Goal: Transaction & Acquisition: Register for event/course

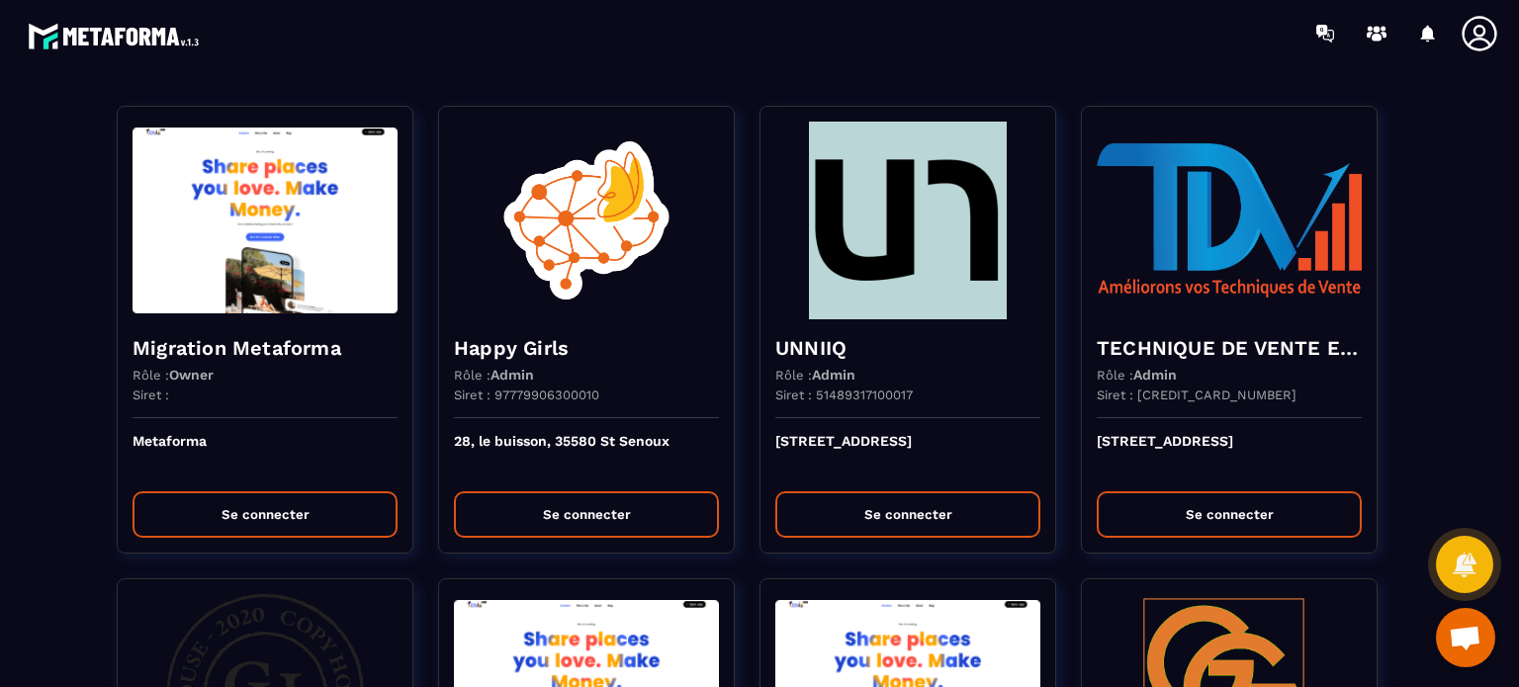
scroll to position [6535, 0]
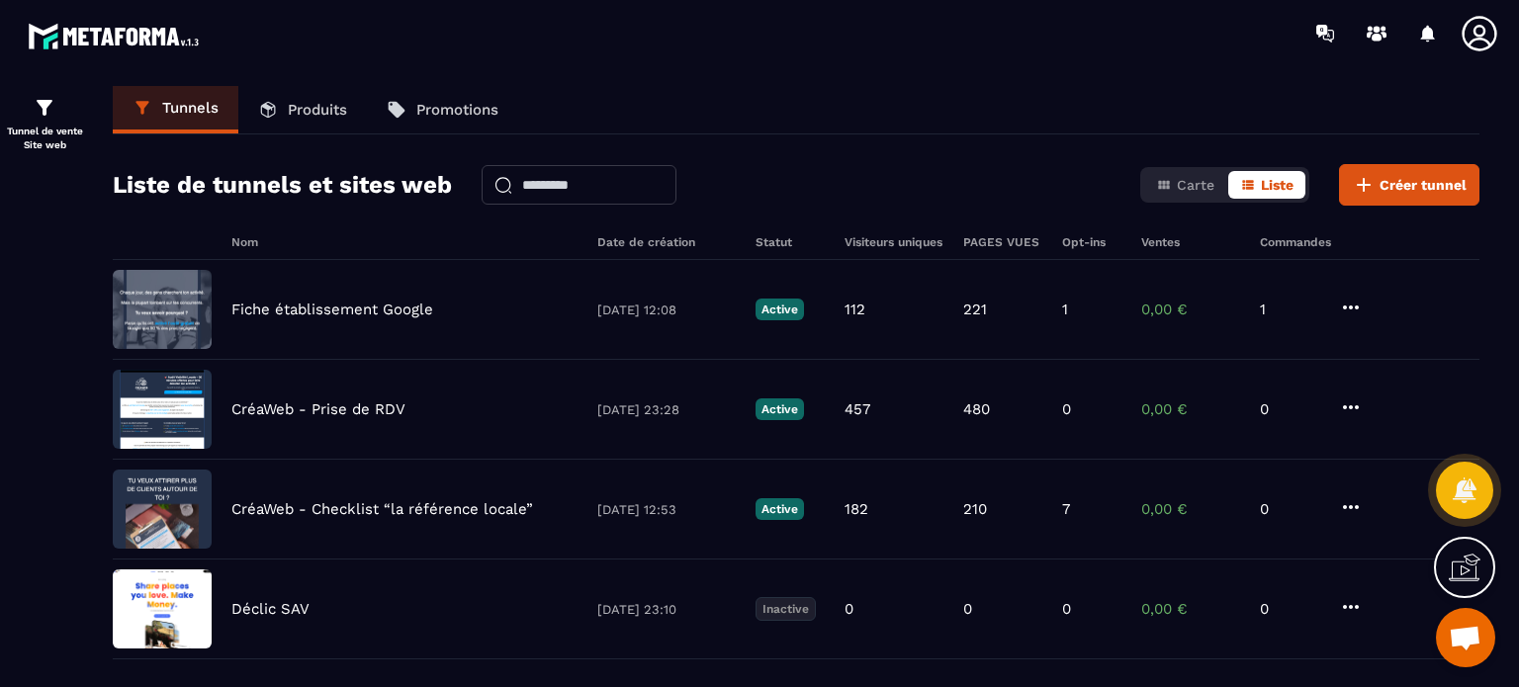
click at [1471, 39] on icon at bounding box center [1480, 34] width 40 height 40
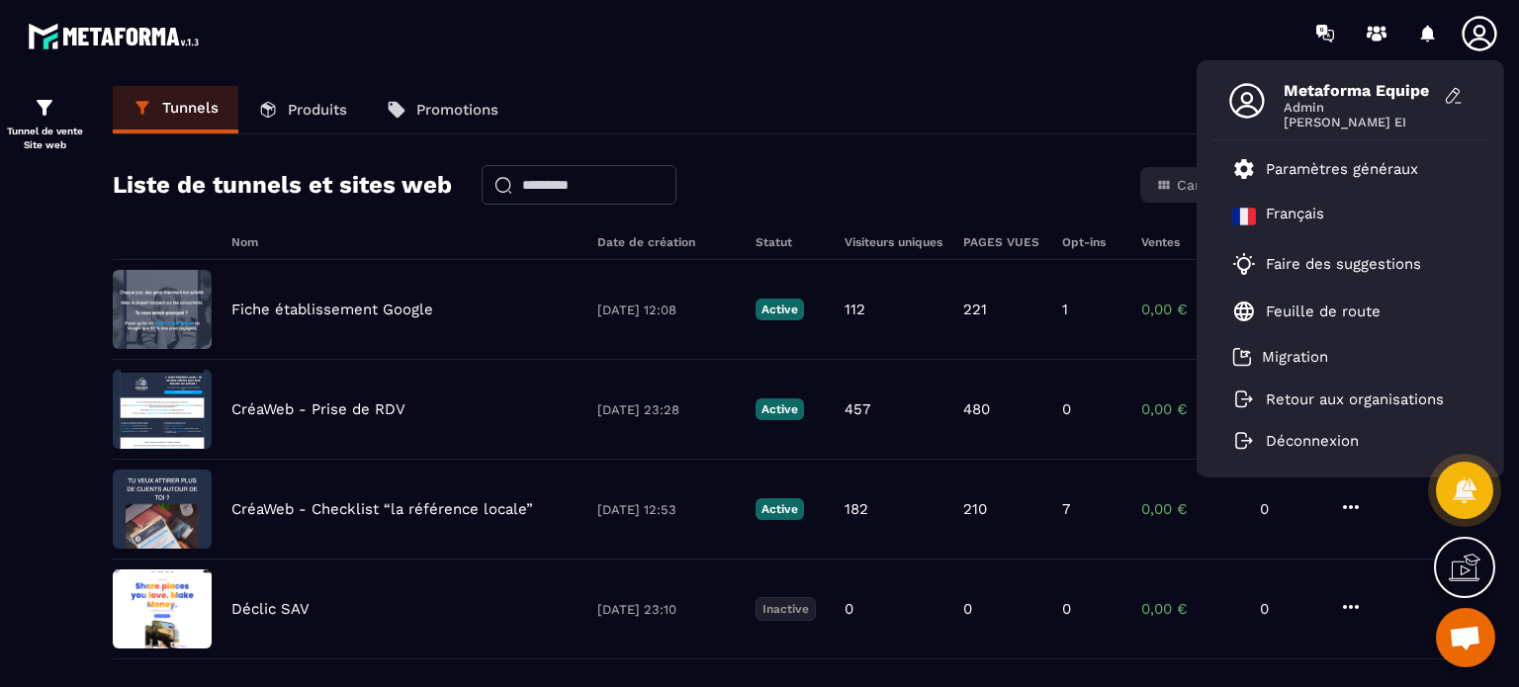
click at [784, 127] on div "Tunnels Produits Promotions" at bounding box center [796, 110] width 1367 height 48
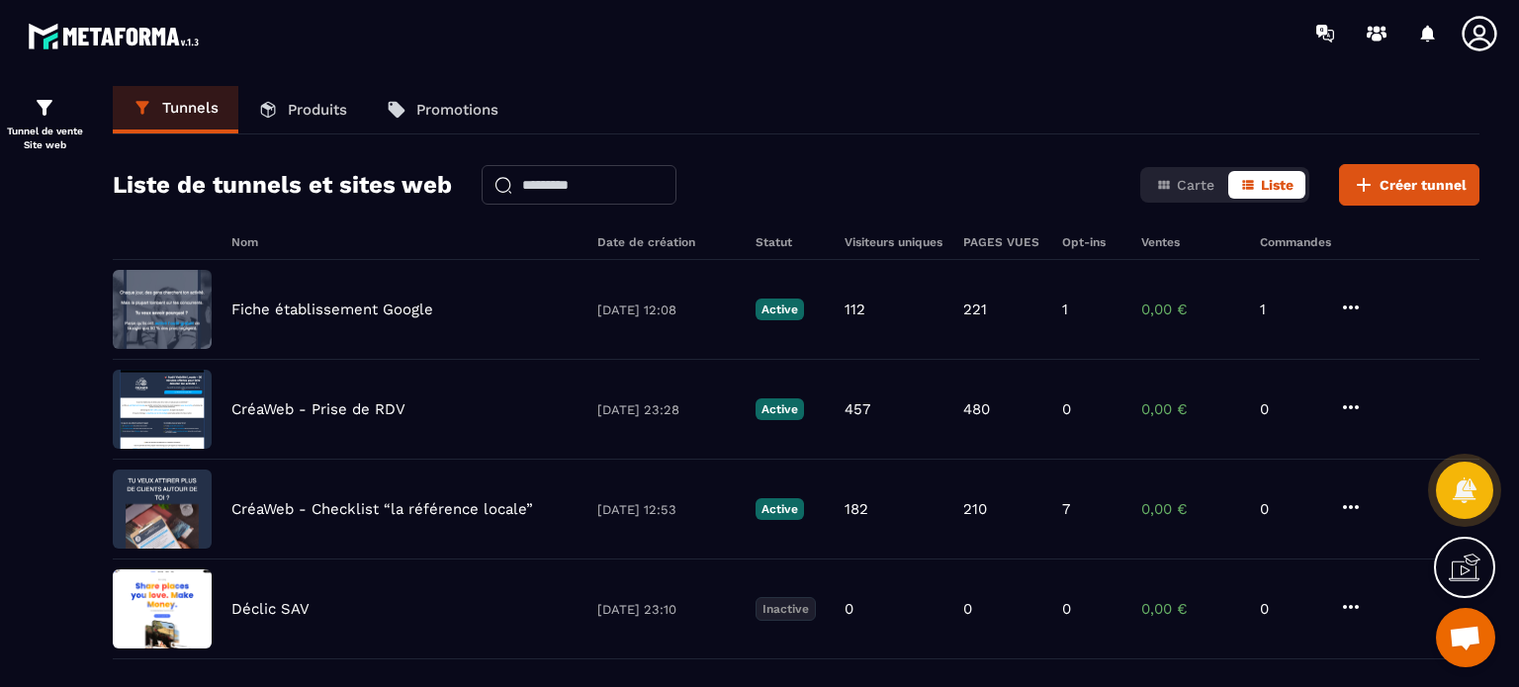
click at [1491, 39] on icon at bounding box center [1480, 34] width 40 height 40
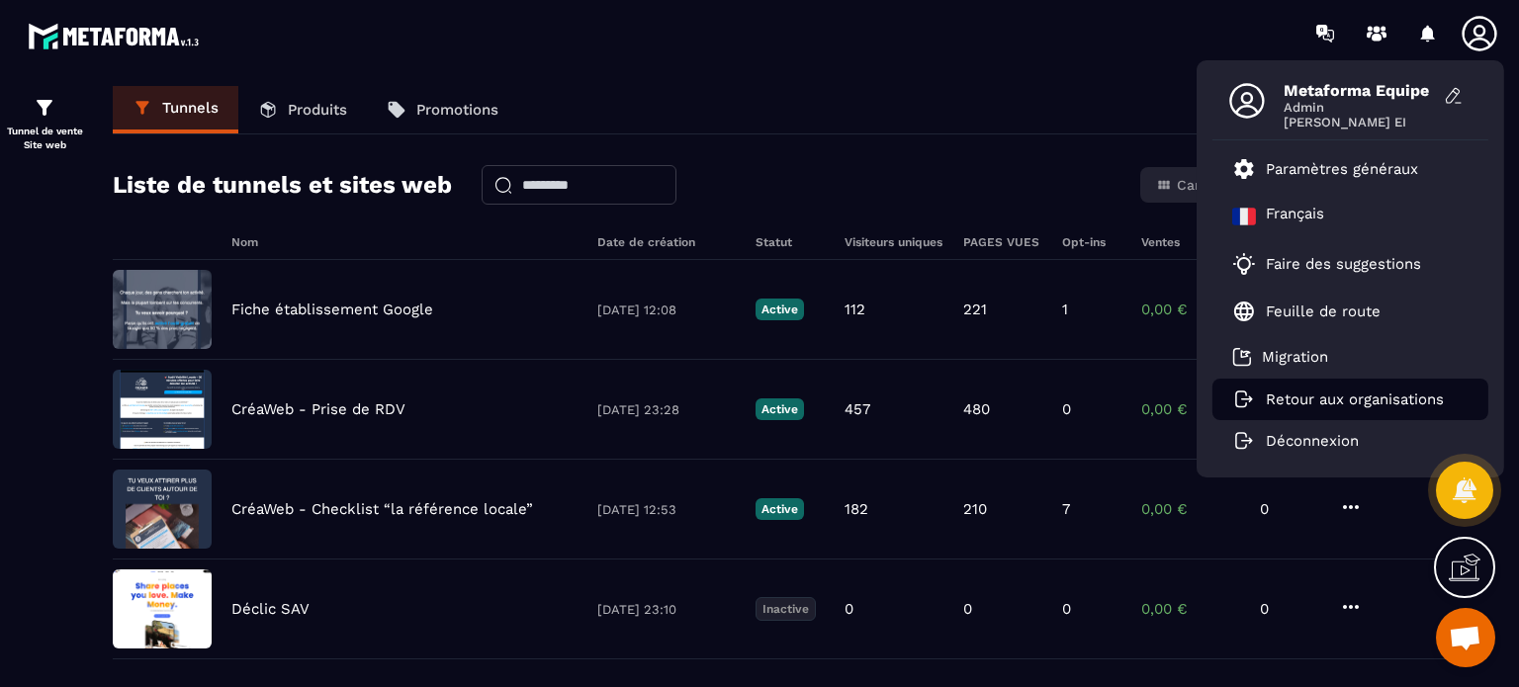
click at [1357, 403] on p "Retour aux organisations" at bounding box center [1355, 400] width 178 height 18
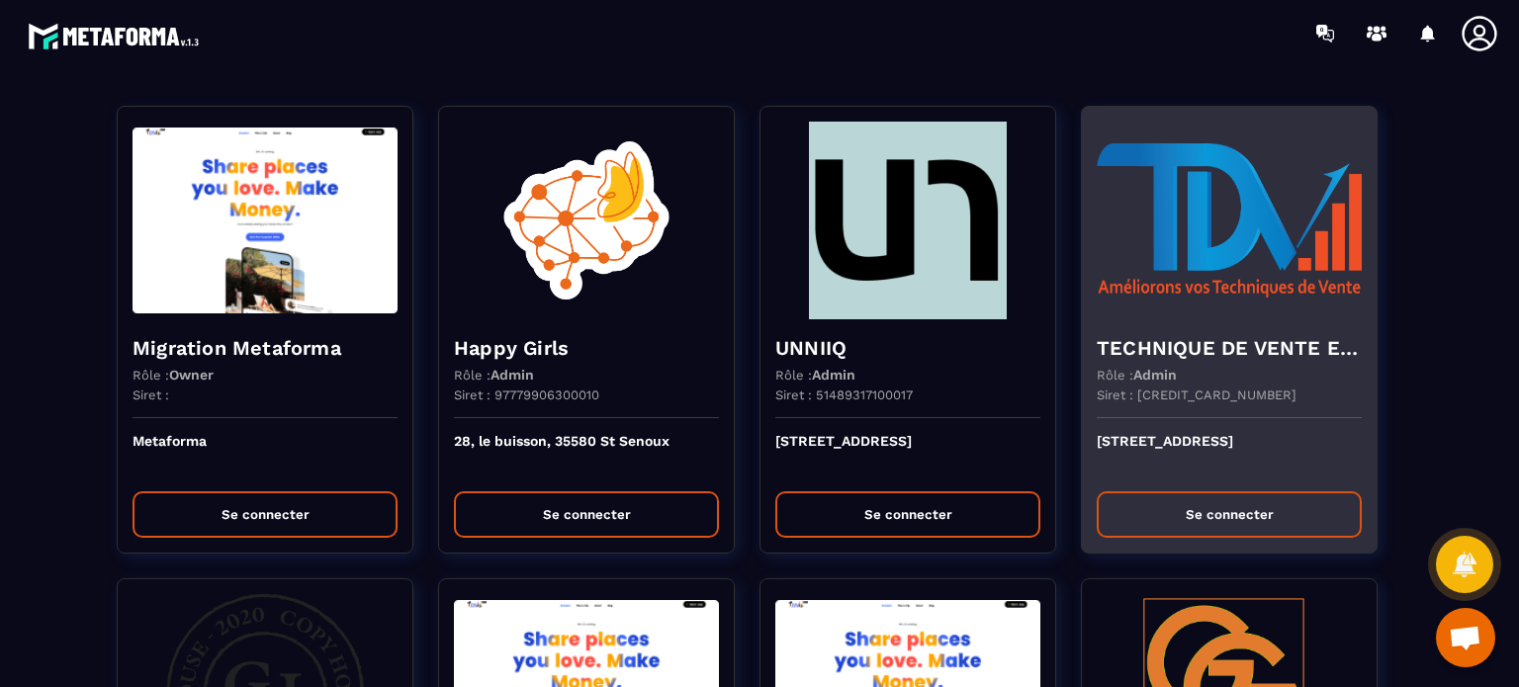
scroll to position [5140, 0]
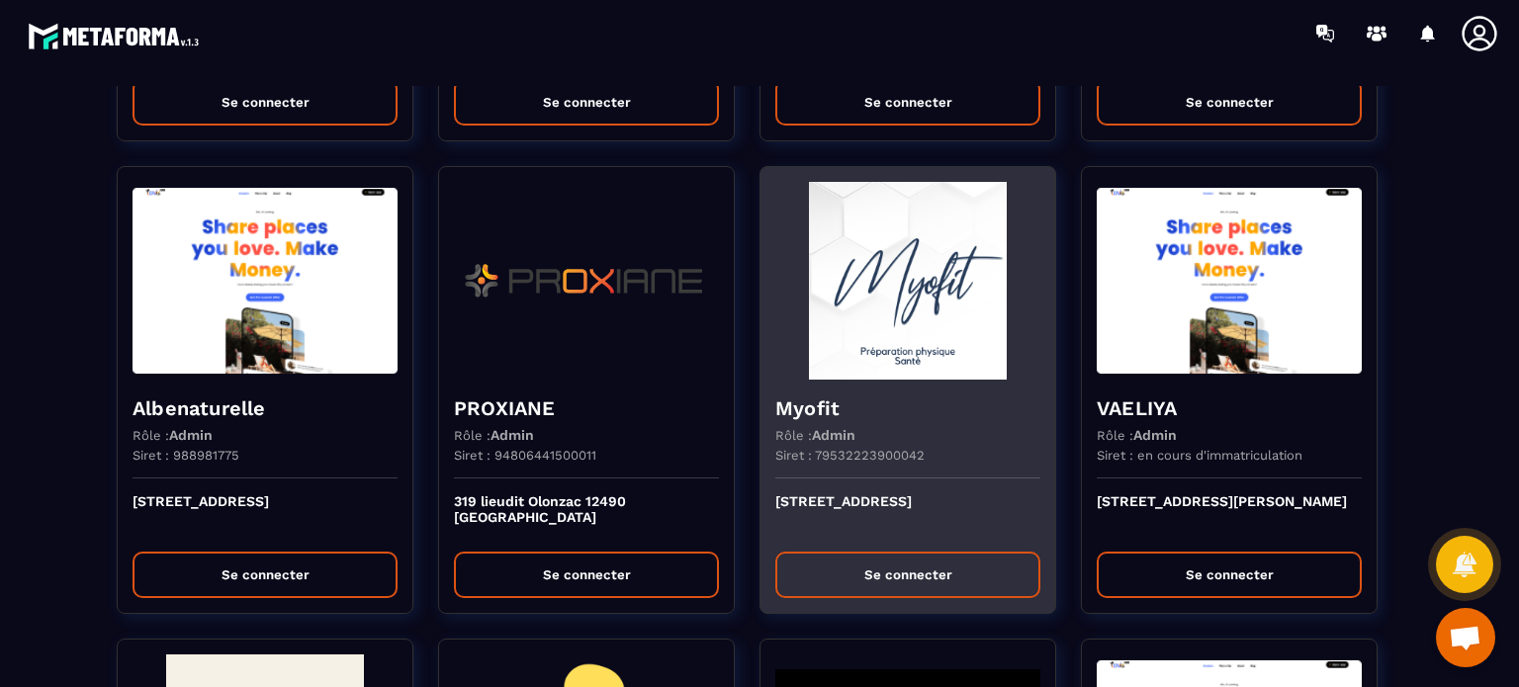
click at [980, 448] on div "Siret : 79532223900042" at bounding box center [907, 463] width 265 height 31
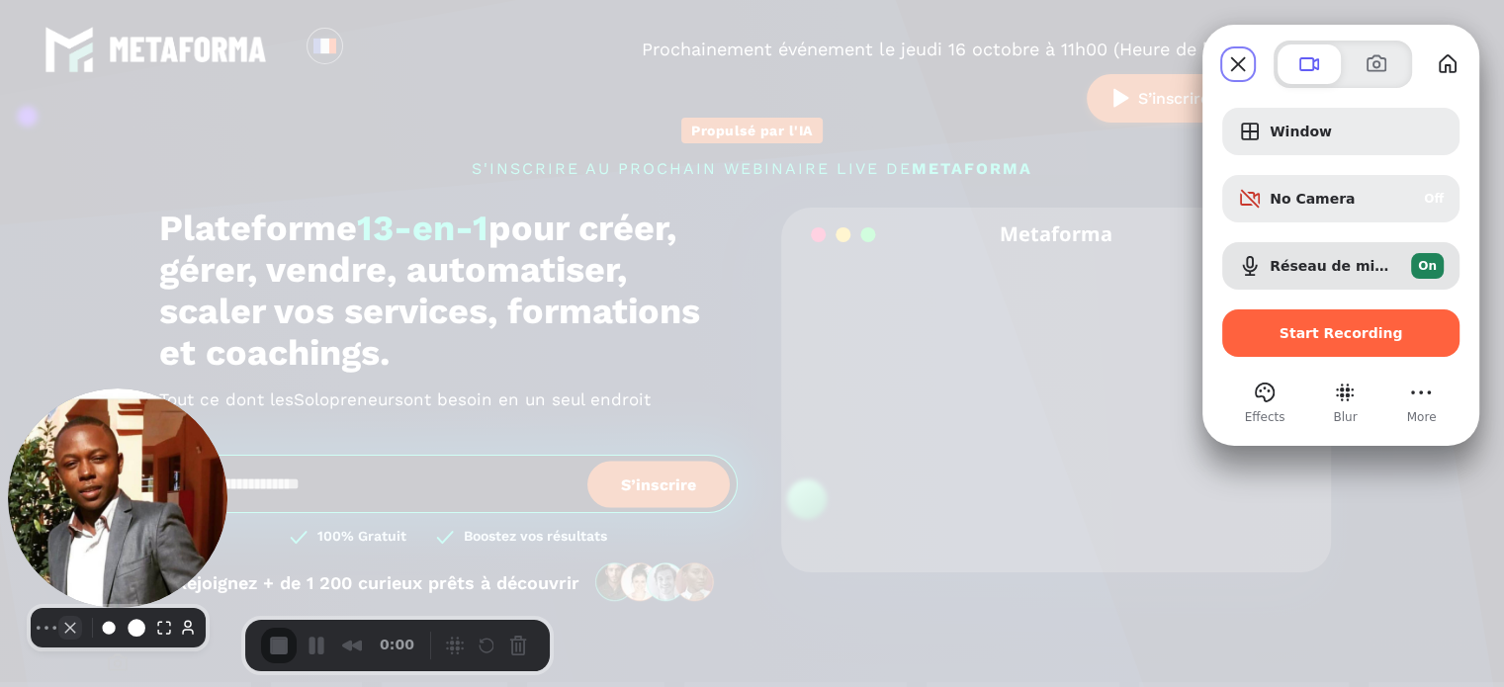
click at [58, 636] on button "Camera off" at bounding box center [70, 628] width 24 height 24
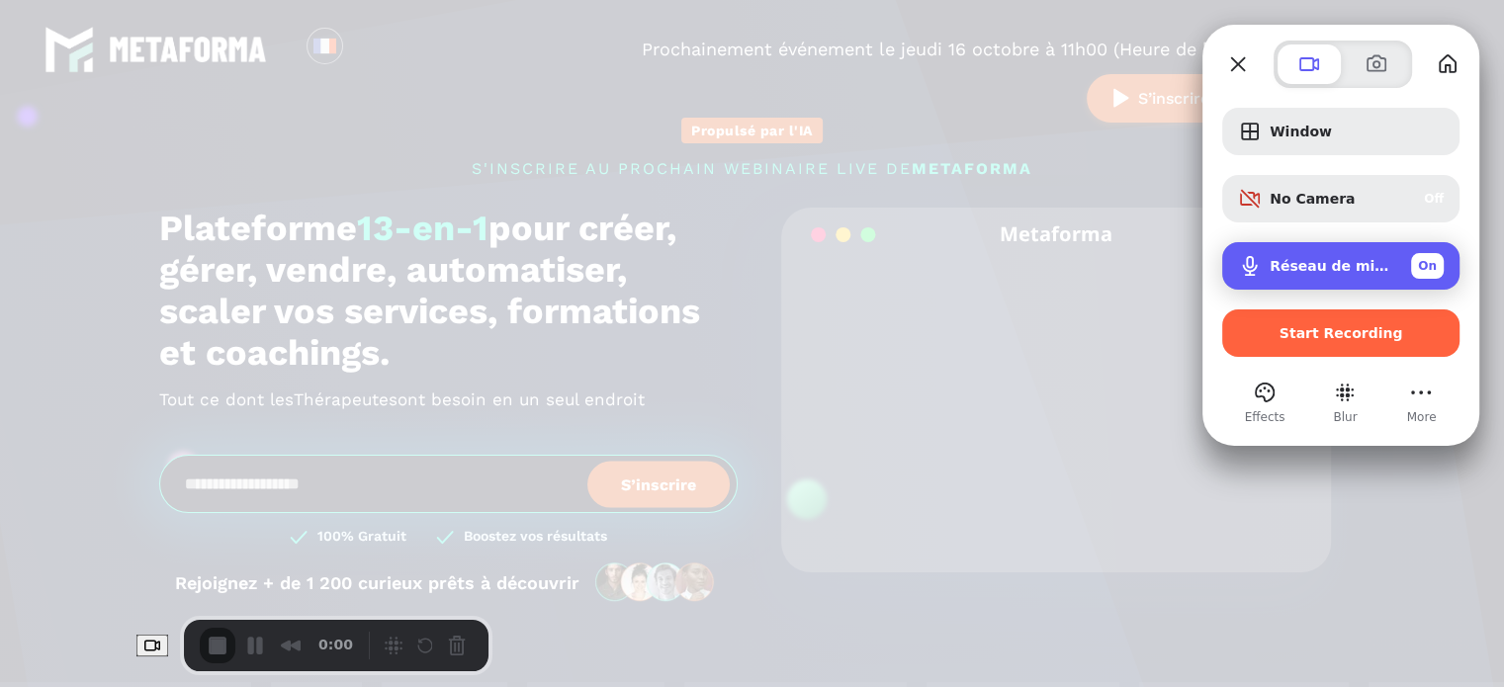
click at [1306, 268] on span "Réseau de microphones (2- Technologie Intel® Smart Sound pour microphones numér…" at bounding box center [1333, 266] width 126 height 16
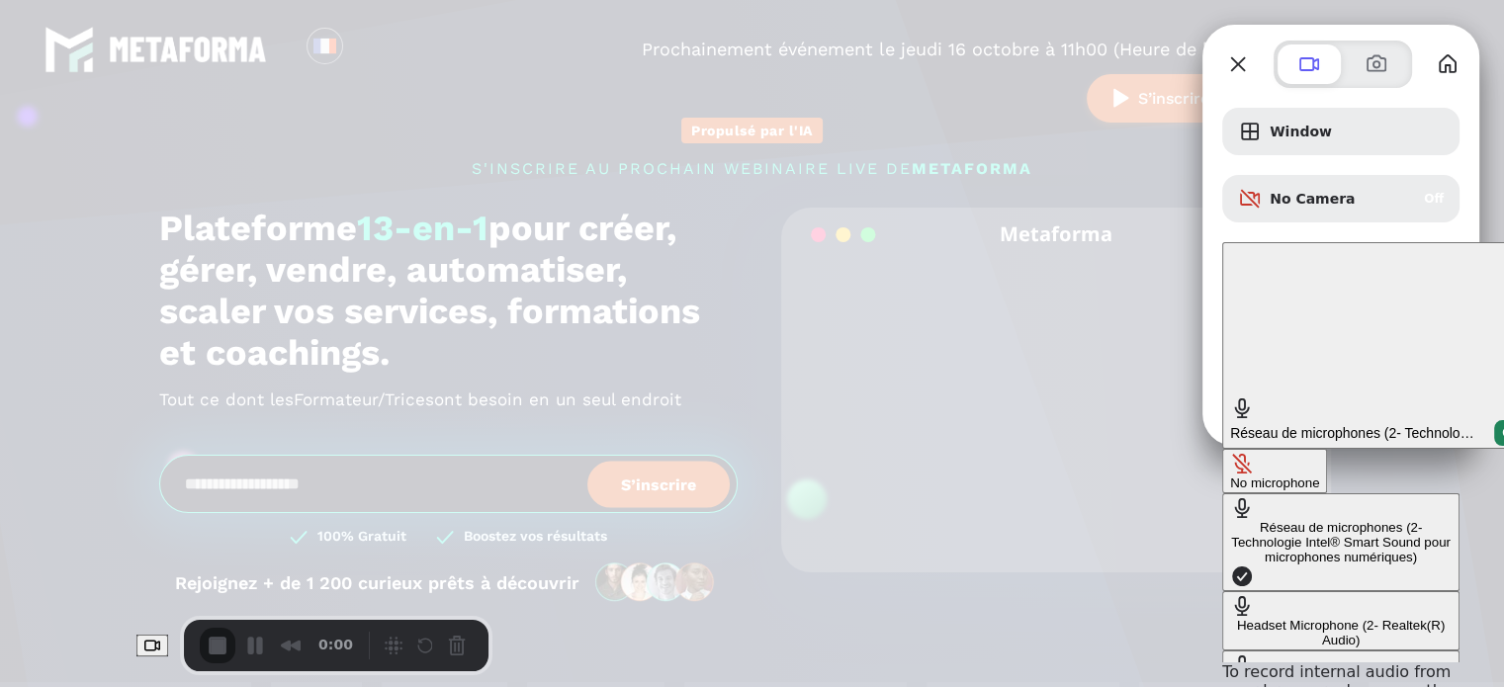
click at [1222, 449] on button "No microphone" at bounding box center [1274, 471] width 105 height 45
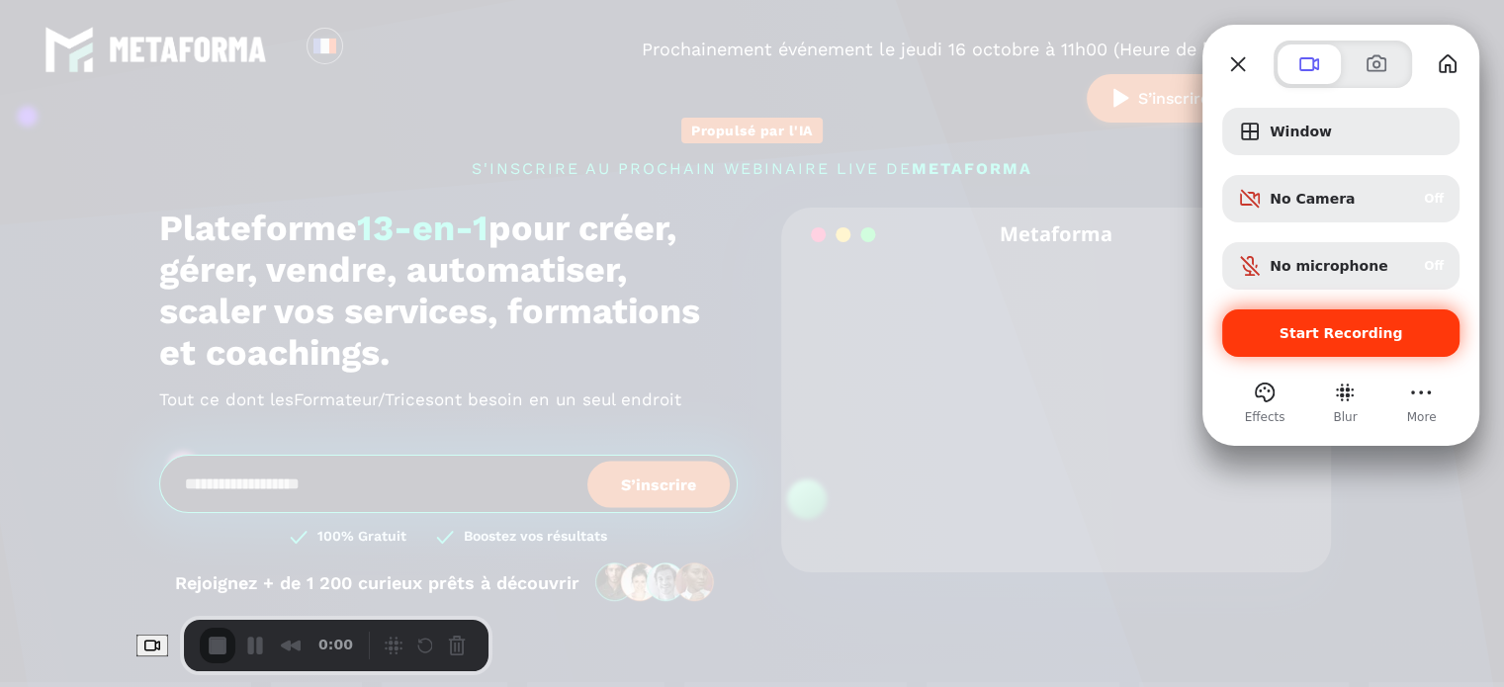
click at [1331, 340] on span "Start Recording" at bounding box center [1342, 333] width 124 height 16
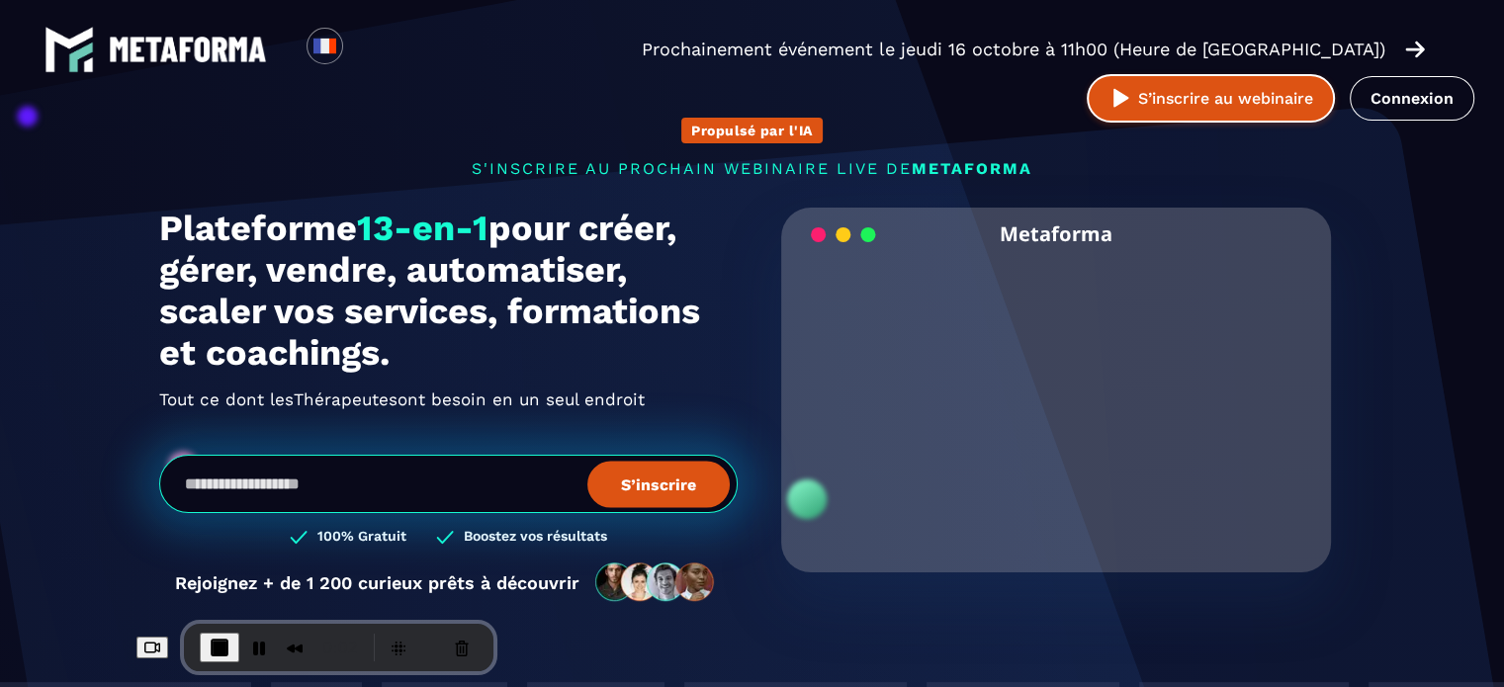
click at [1282, 74] on button "S’inscrire au webinaire" at bounding box center [1211, 98] width 248 height 48
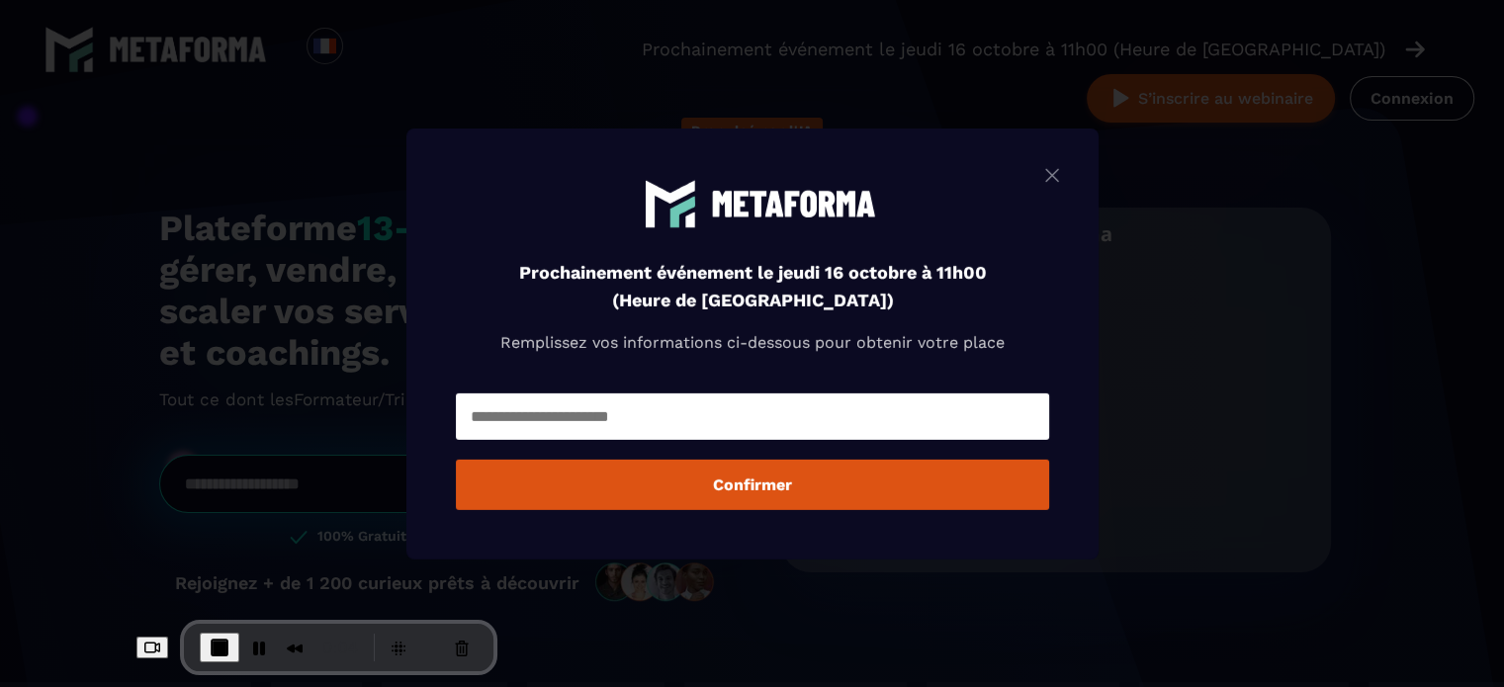
click at [655, 418] on input "Modal window" at bounding box center [752, 417] width 593 height 46
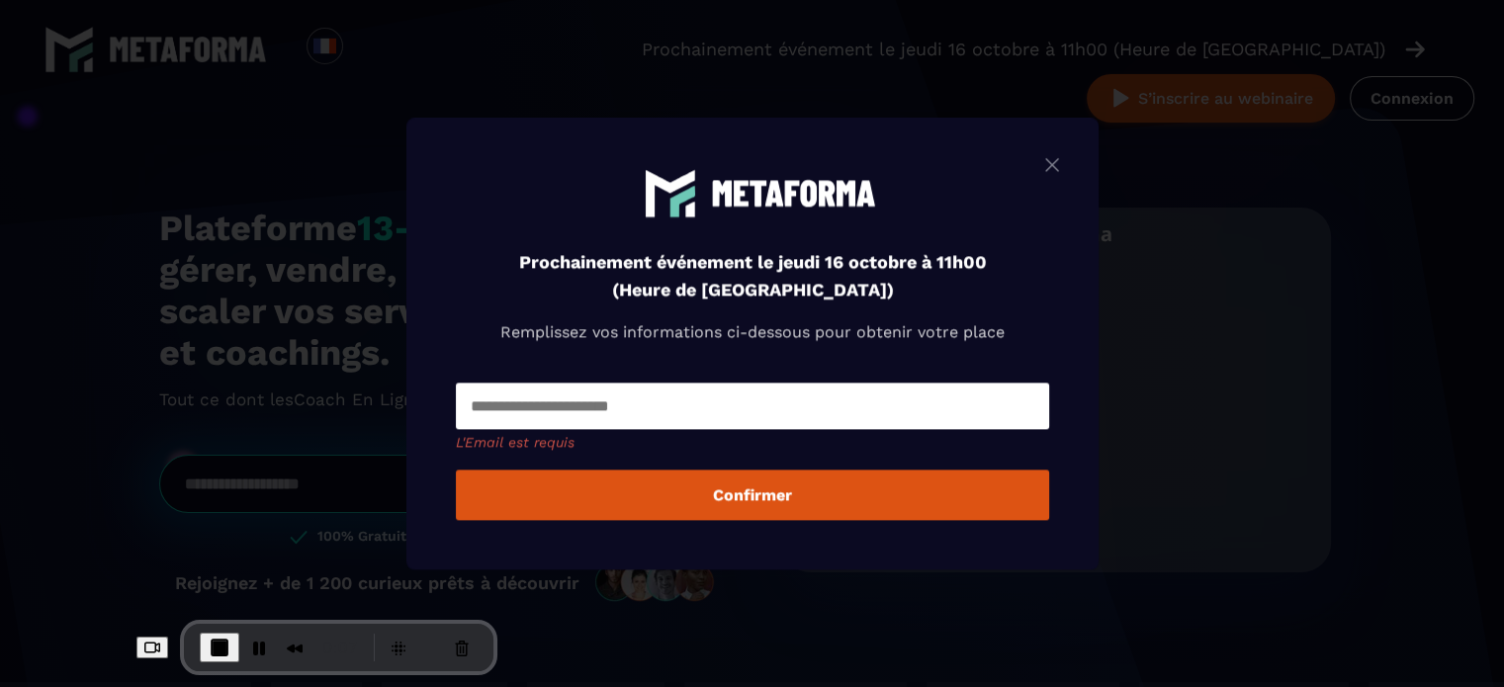
click at [1061, 179] on div "Modal window" at bounding box center [1052, 166] width 24 height 29
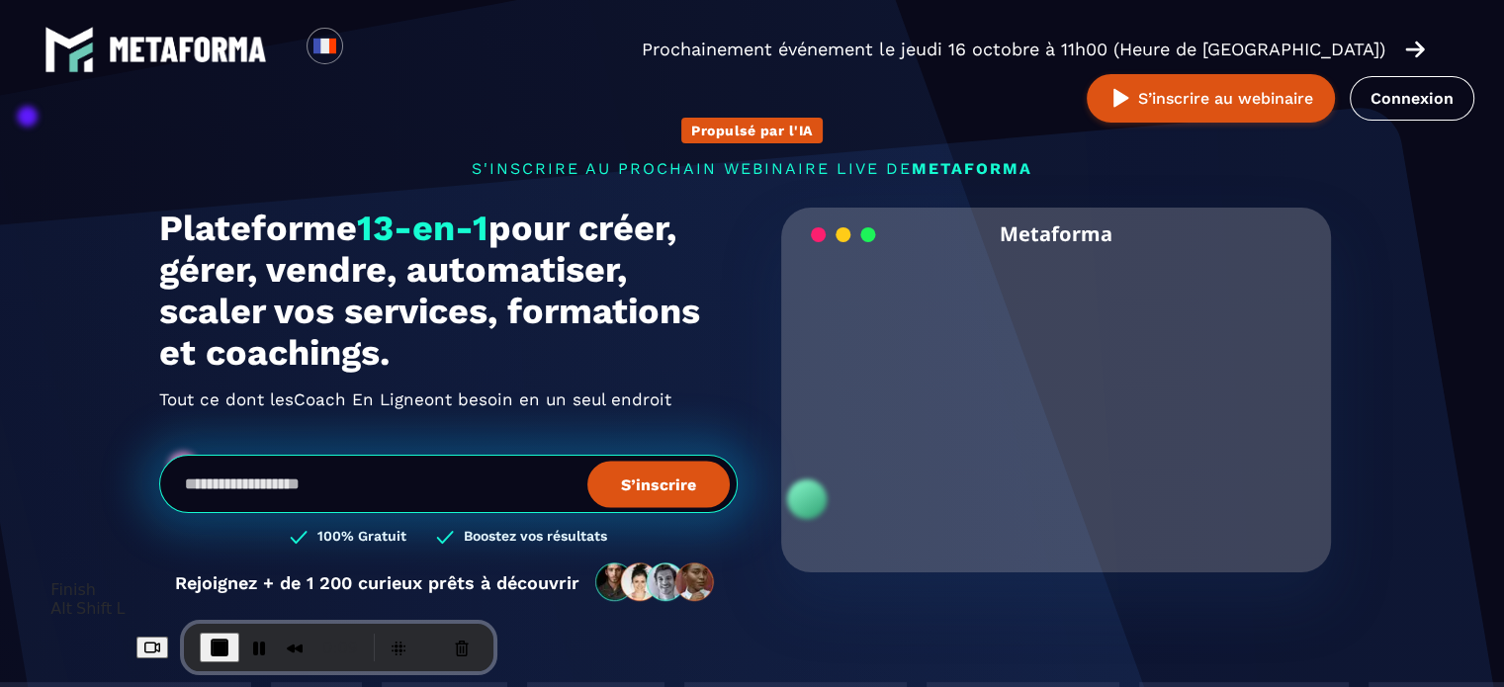
click at [208, 646] on span "End Recording" at bounding box center [220, 648] width 24 height 24
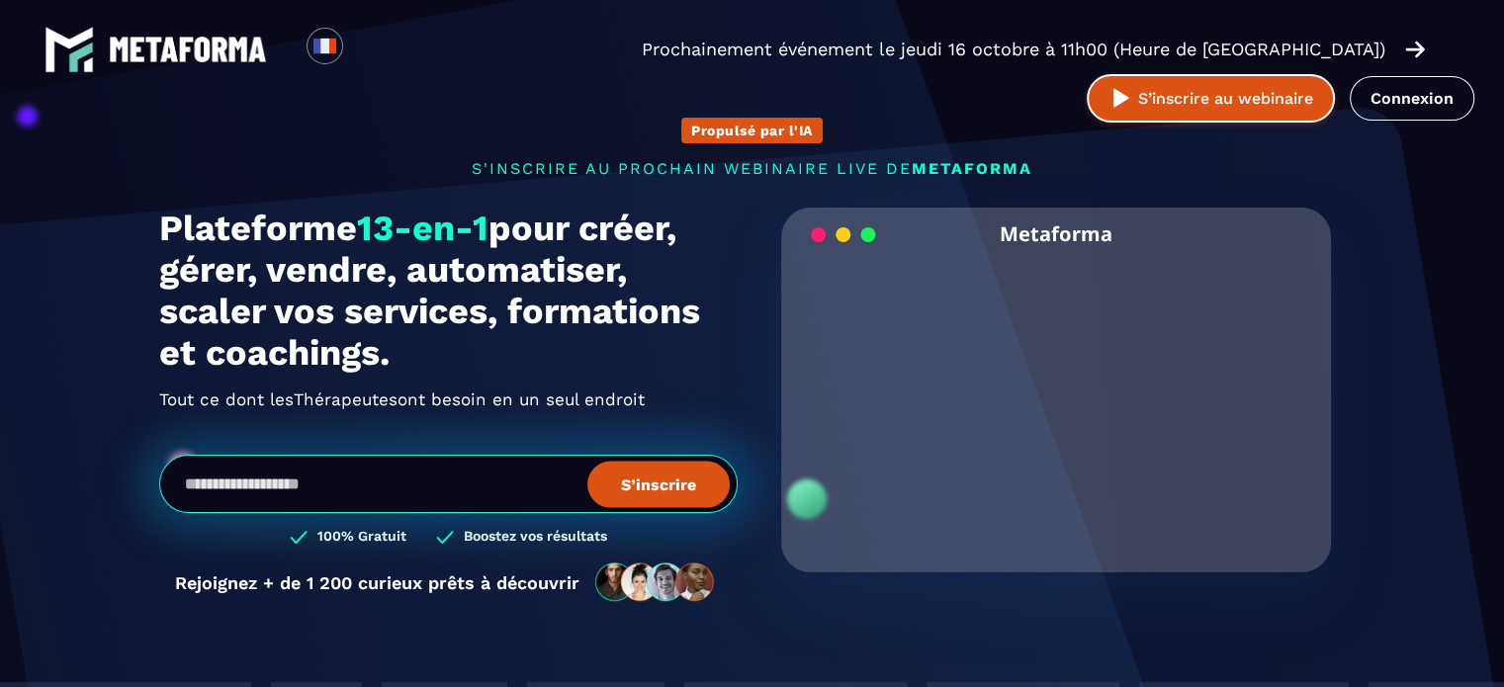
click at [1280, 74] on button "S’inscrire au webinaire" at bounding box center [1211, 98] width 248 height 48
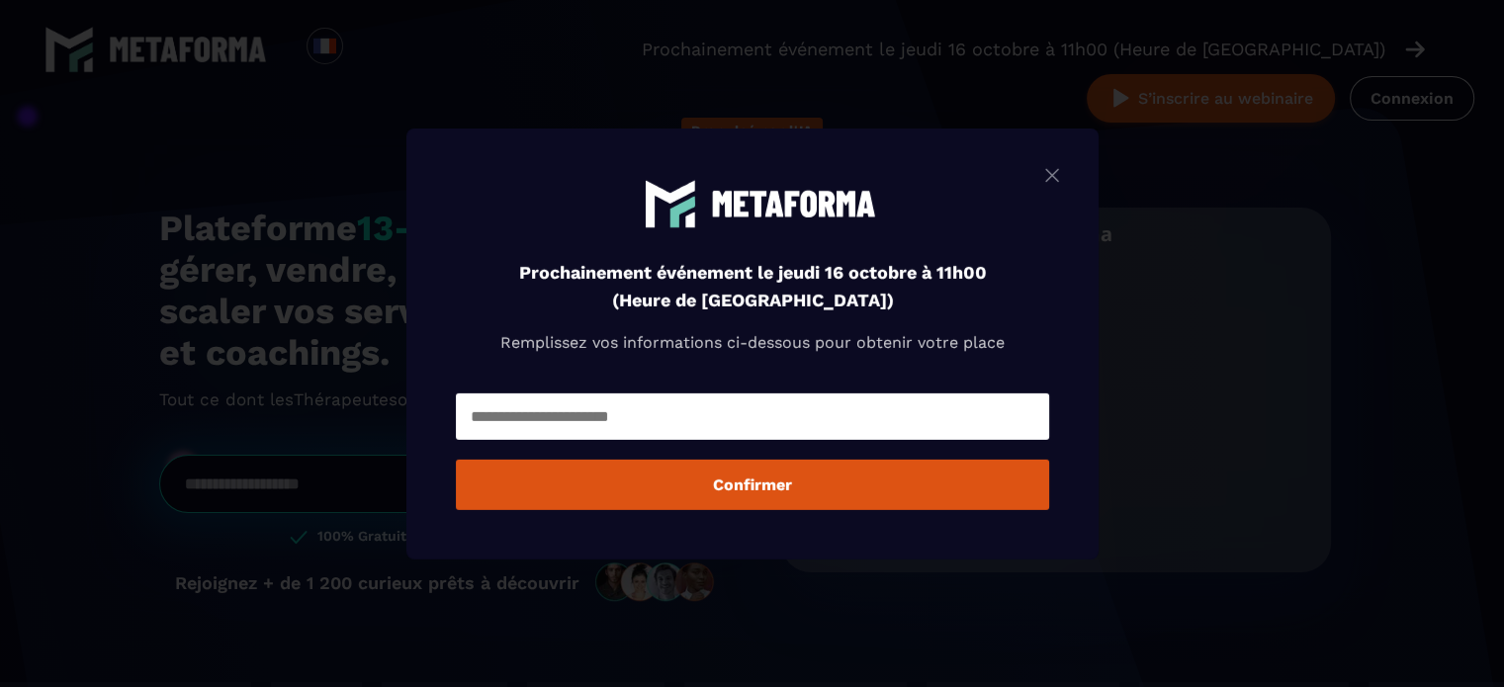
click at [1048, 172] on img "Modal window" at bounding box center [1052, 174] width 24 height 25
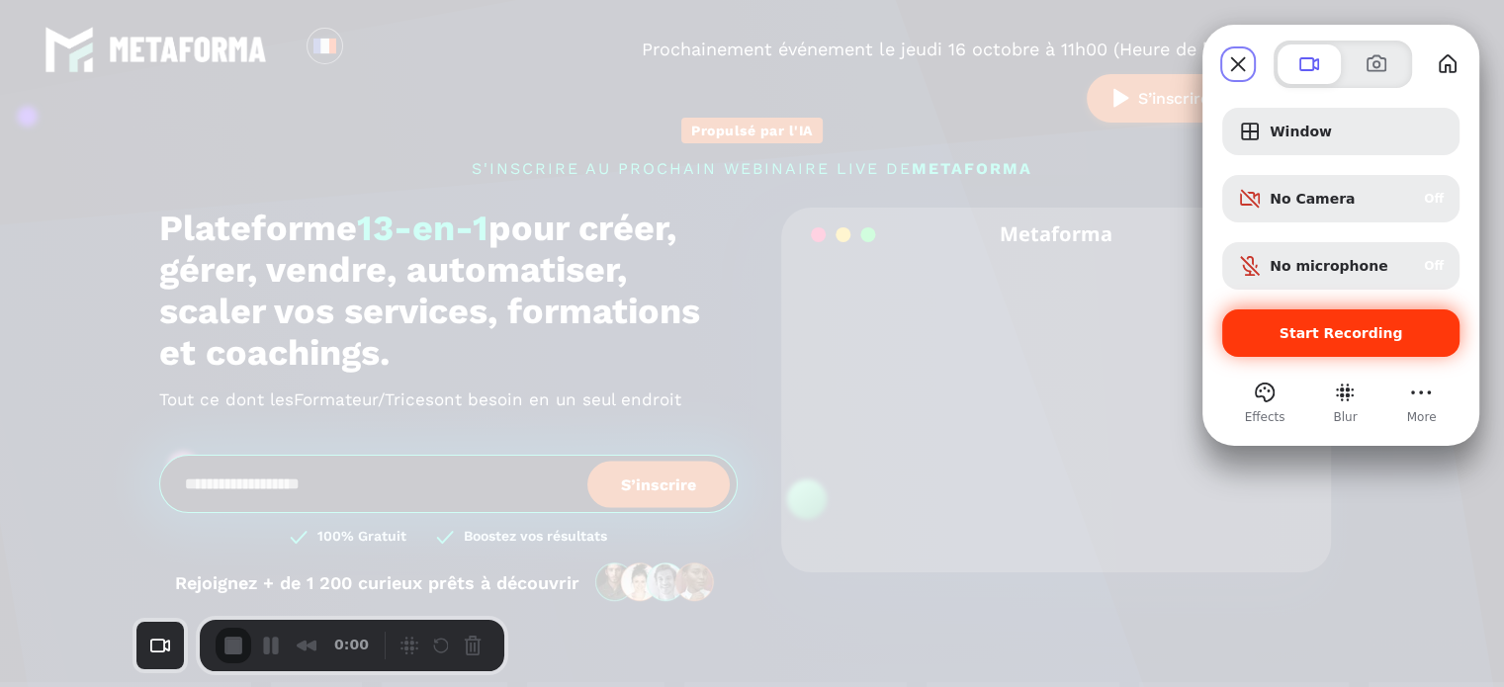
click at [1338, 332] on span "Start Recording" at bounding box center [1342, 333] width 124 height 16
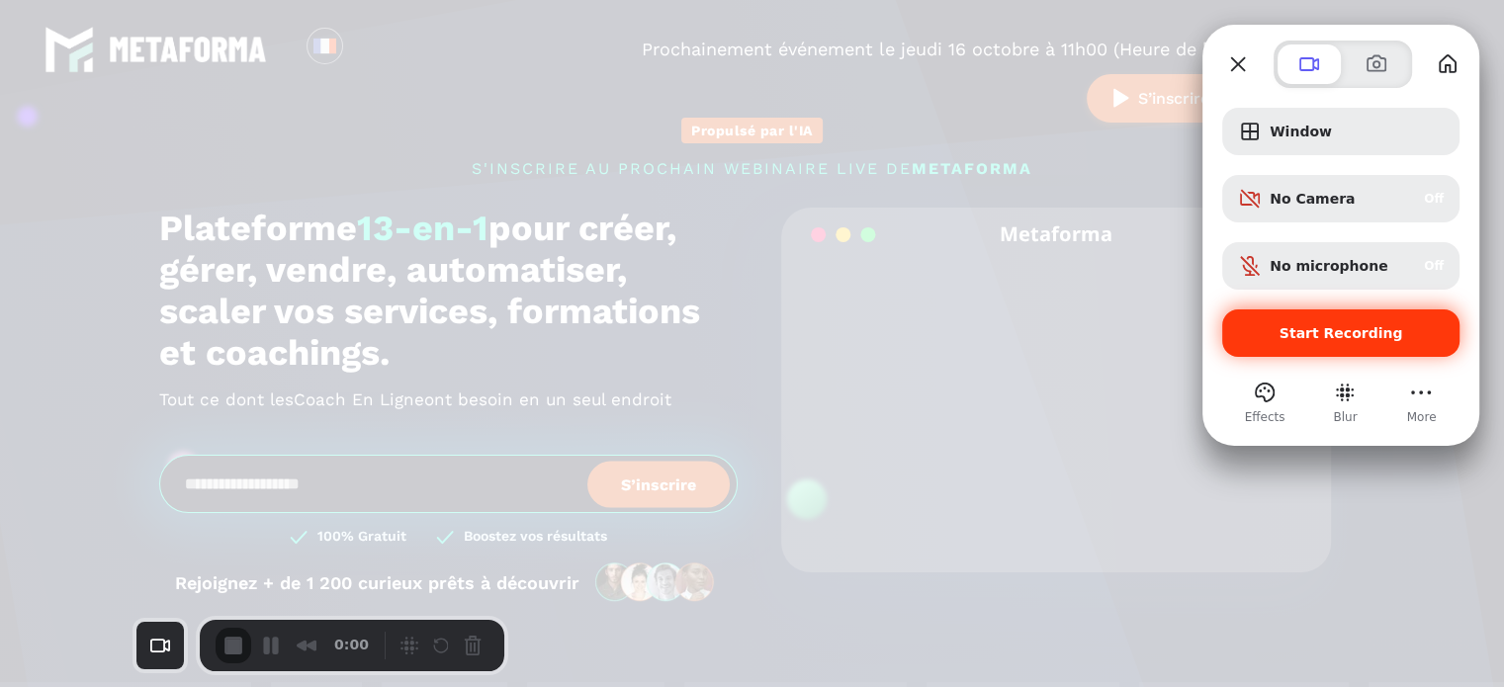
click at [791, 259] on div at bounding box center [752, 343] width 1504 height 687
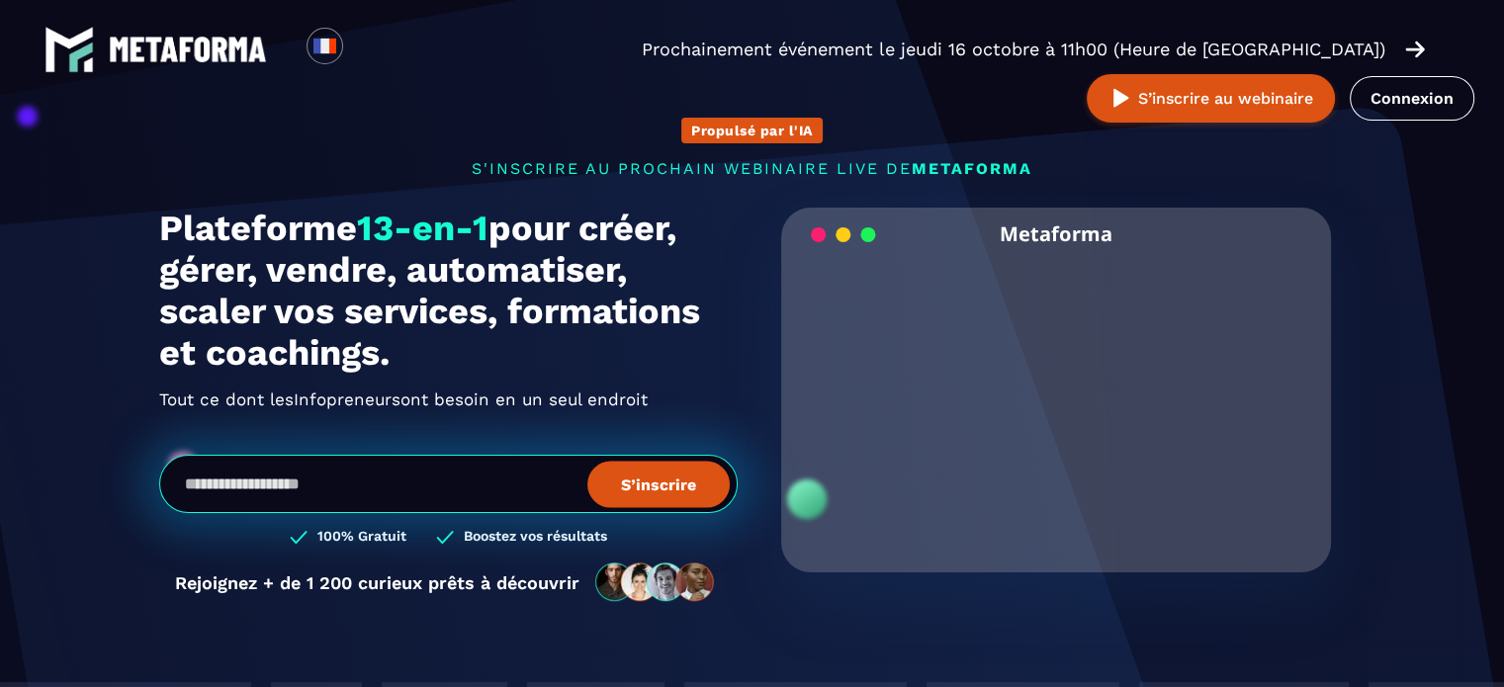
drag, startPoint x: 1495, startPoint y: 0, endPoint x: 992, endPoint y: 101, distance: 513.4
click at [992, 101] on div "Loading... Prochainement événement le jeudi 16 octobre à 11h00 (Heure de [GEOGR…" at bounding box center [752, 73] width 1504 height 147
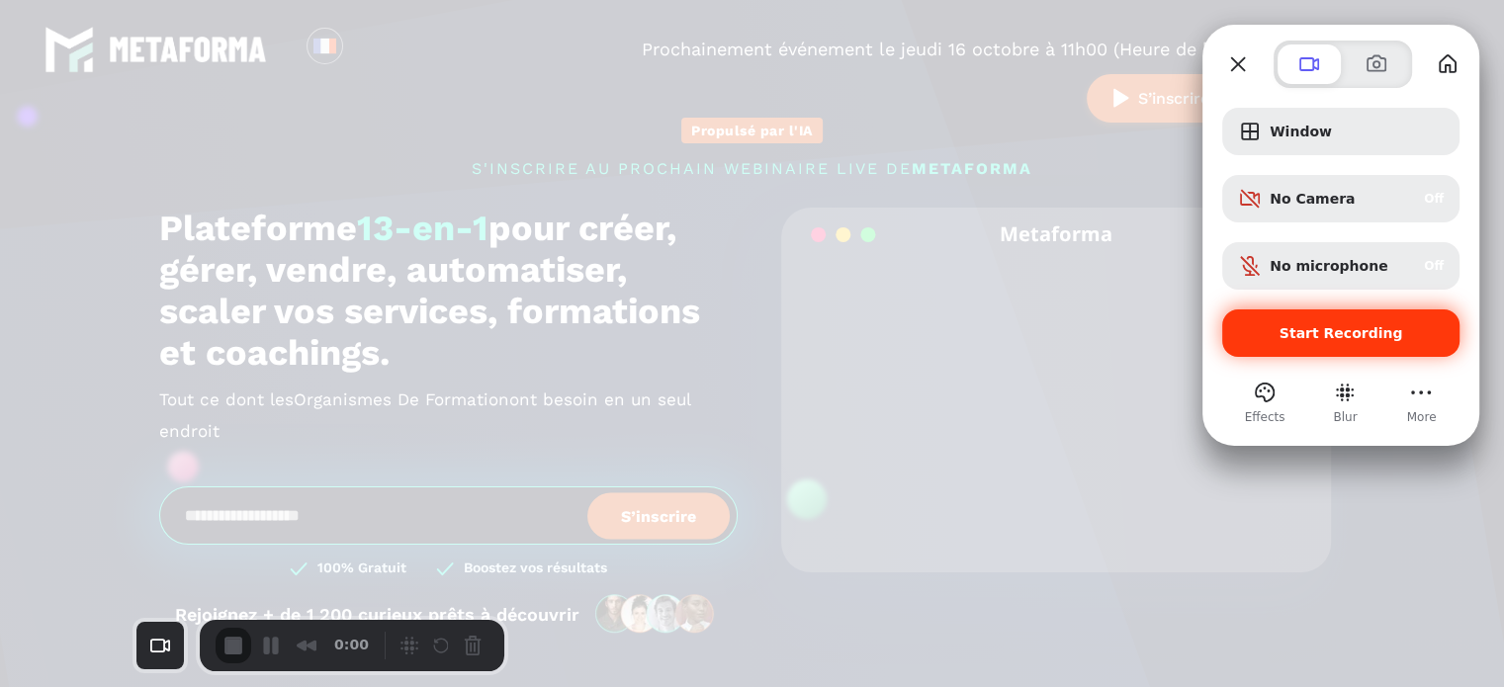
click at [1369, 332] on span "Start Recording" at bounding box center [1342, 333] width 124 height 16
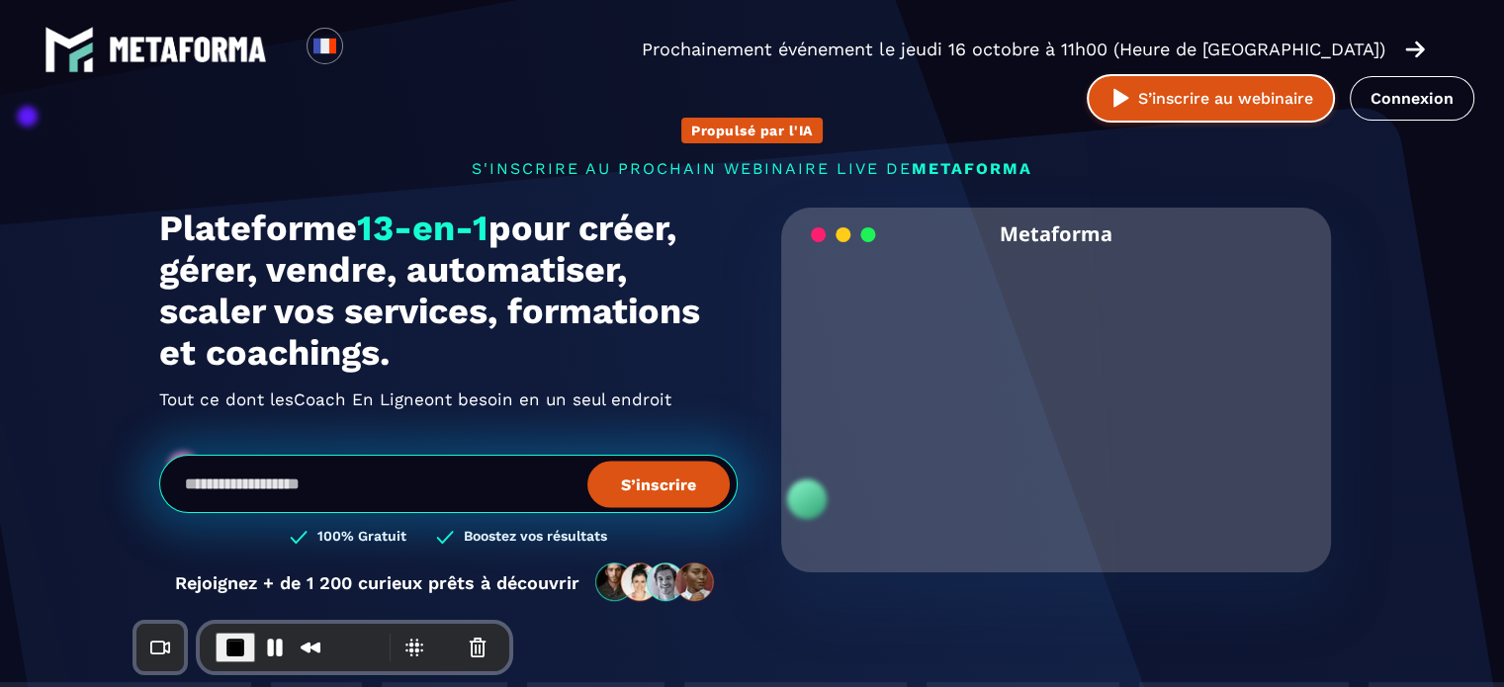
click at [1307, 74] on button "S’inscrire au webinaire" at bounding box center [1211, 98] width 248 height 48
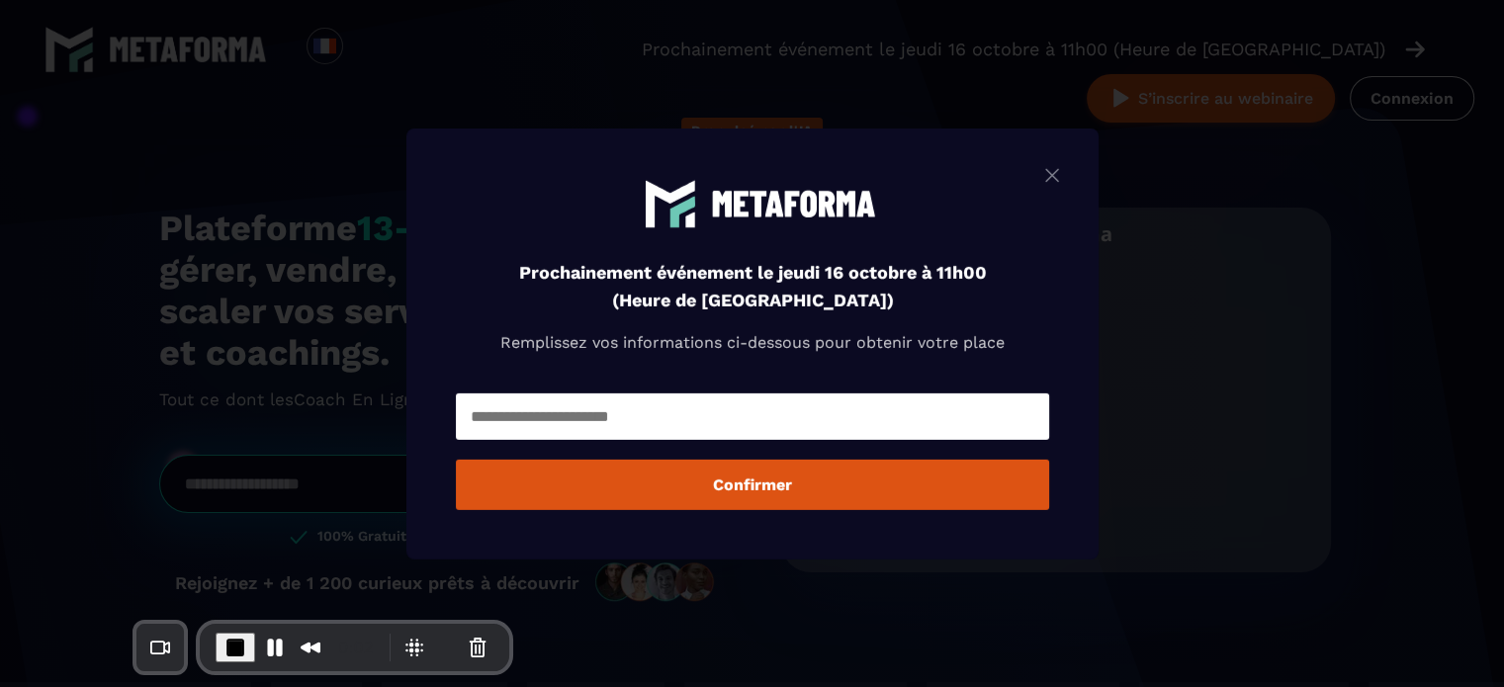
click at [748, 405] on input "Modal window" at bounding box center [752, 417] width 593 height 46
type input "**********"
click at [709, 497] on button "Confirmer" at bounding box center [752, 485] width 593 height 50
click at [259, 650] on button "Pause Recording" at bounding box center [275, 648] width 32 height 32
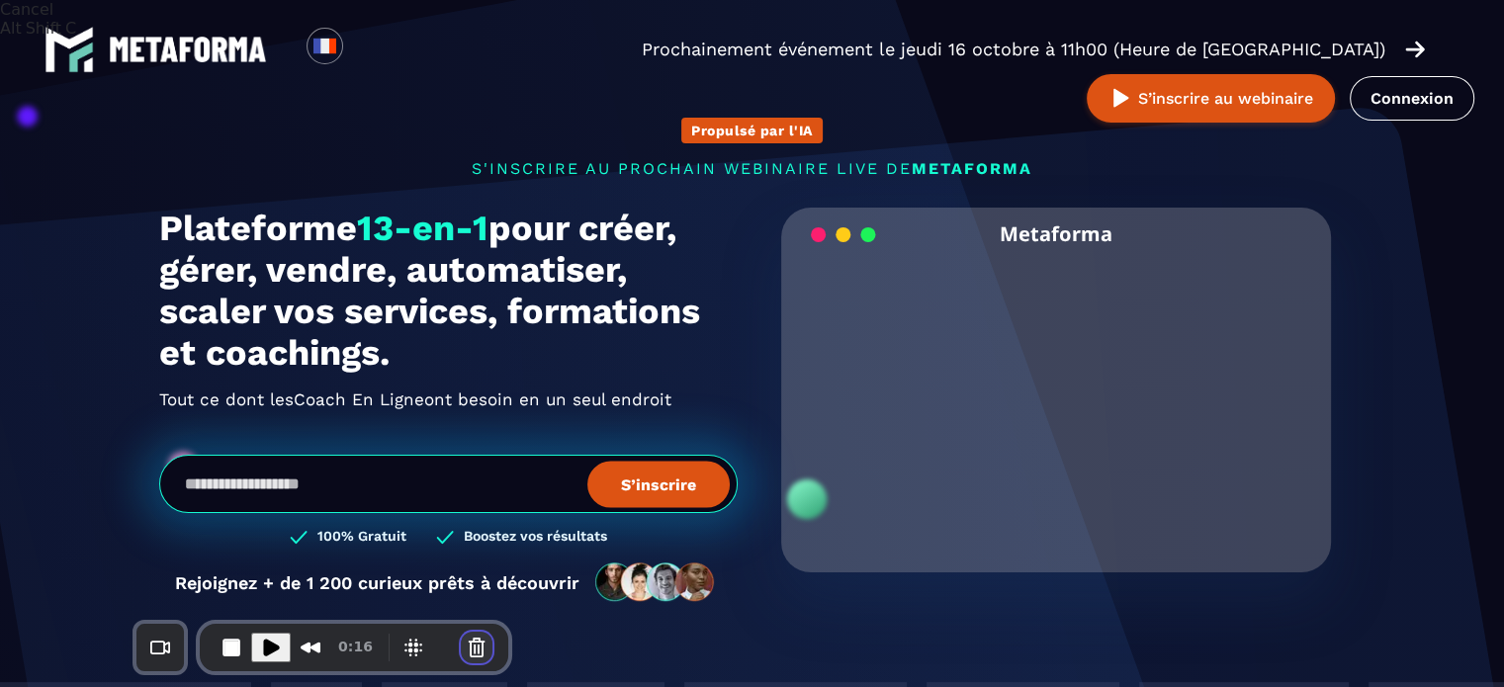
click at [461, 634] on button "Cancel Recording" at bounding box center [477, 648] width 32 height 32
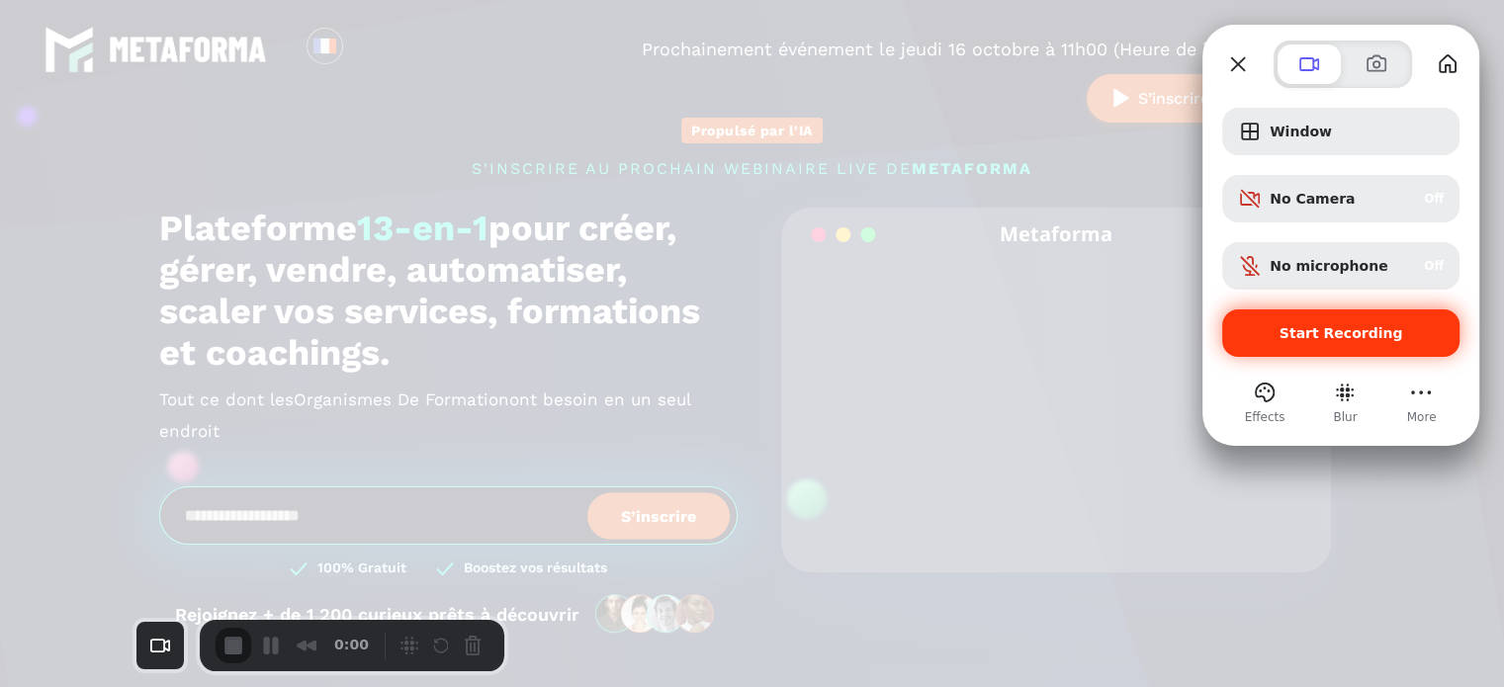
click at [1290, 332] on span "Start Recording" at bounding box center [1342, 333] width 124 height 16
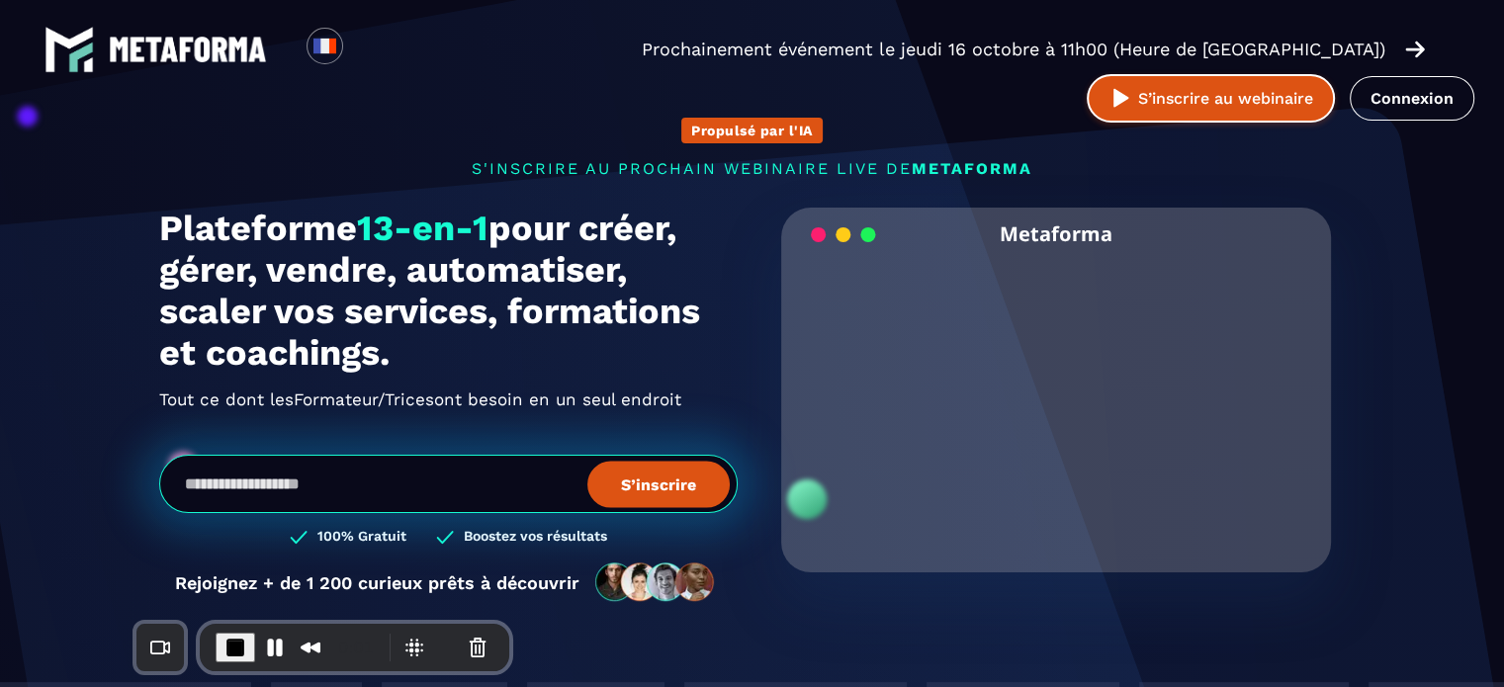
click at [1335, 74] on button "S’inscrire au webinaire" at bounding box center [1211, 98] width 248 height 48
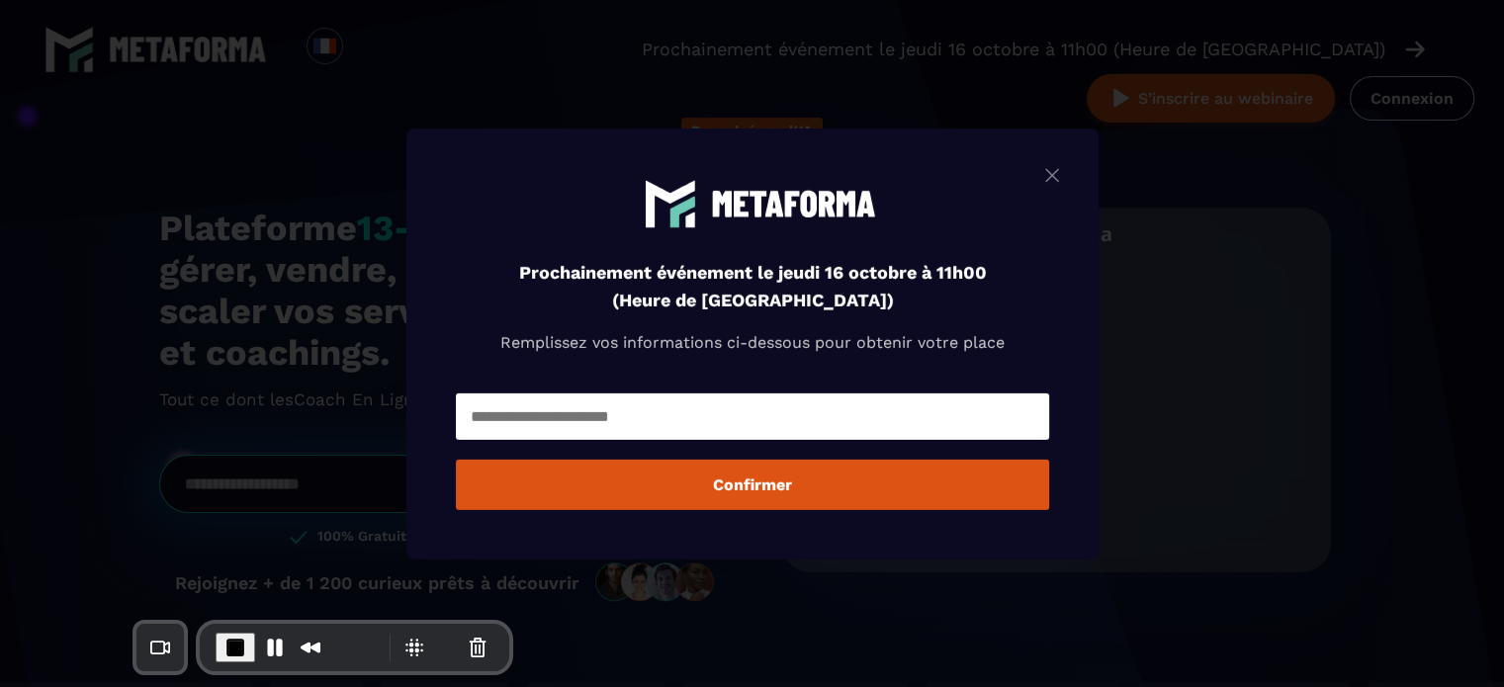
click at [638, 425] on input "Modal window" at bounding box center [752, 417] width 593 height 46
type input "**********"
click at [622, 483] on button "Confirmer" at bounding box center [752, 485] width 593 height 50
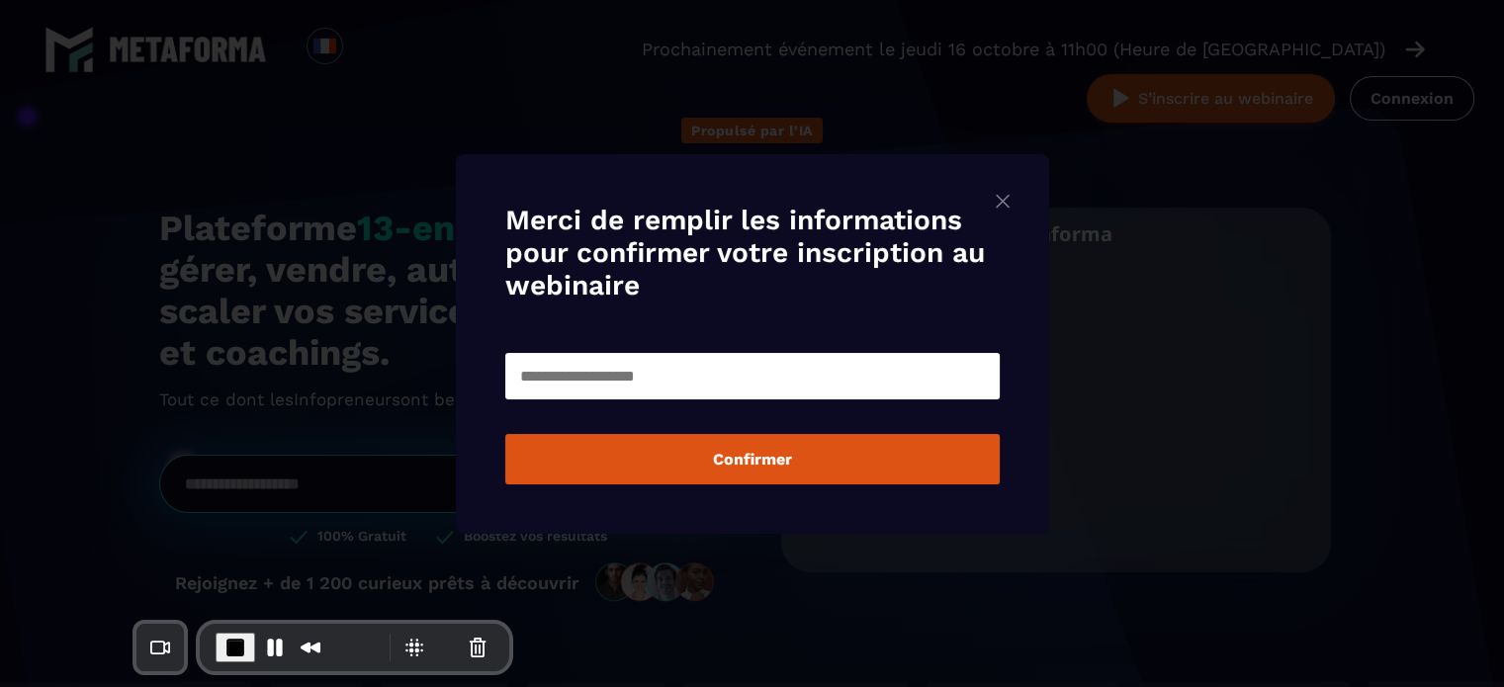
click at [654, 383] on input "Modal window" at bounding box center [752, 376] width 495 height 46
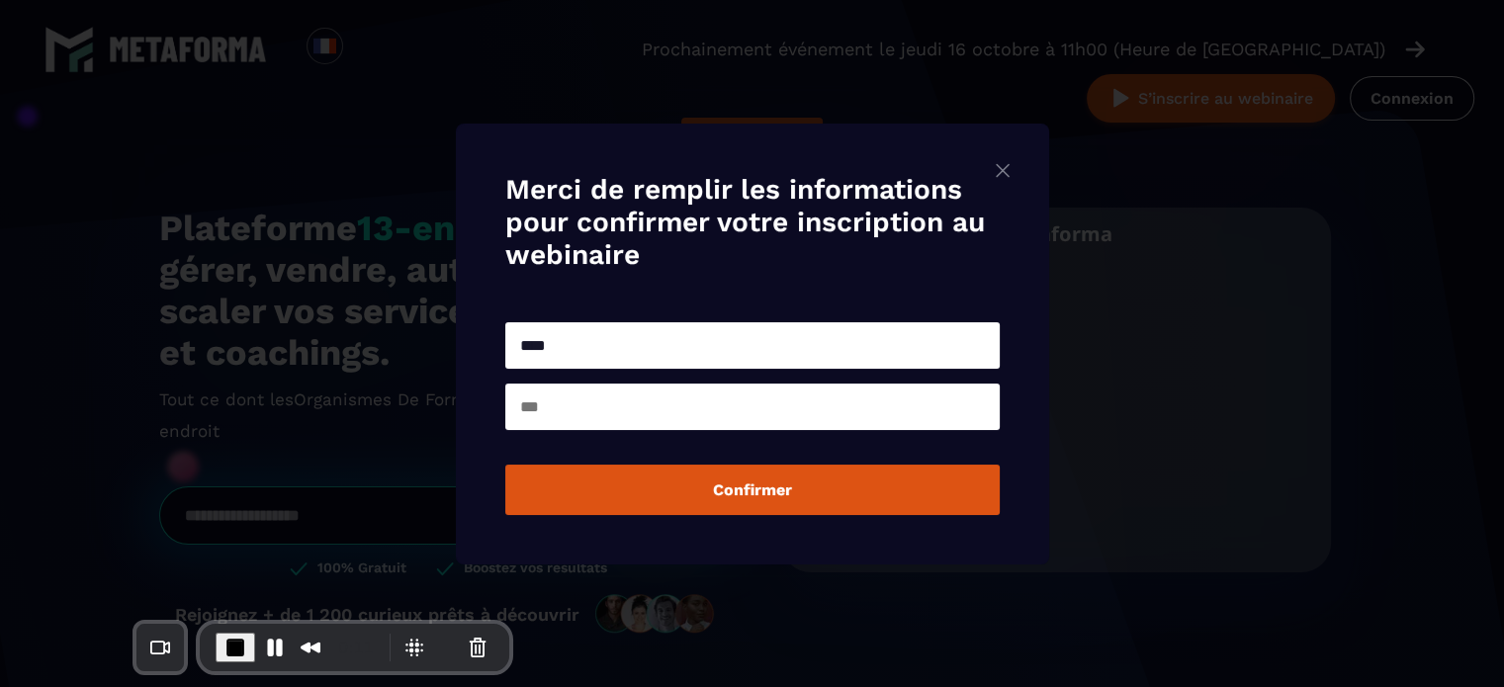
type input "****"
click at [592, 418] on input "Modal window" at bounding box center [752, 407] width 495 height 46
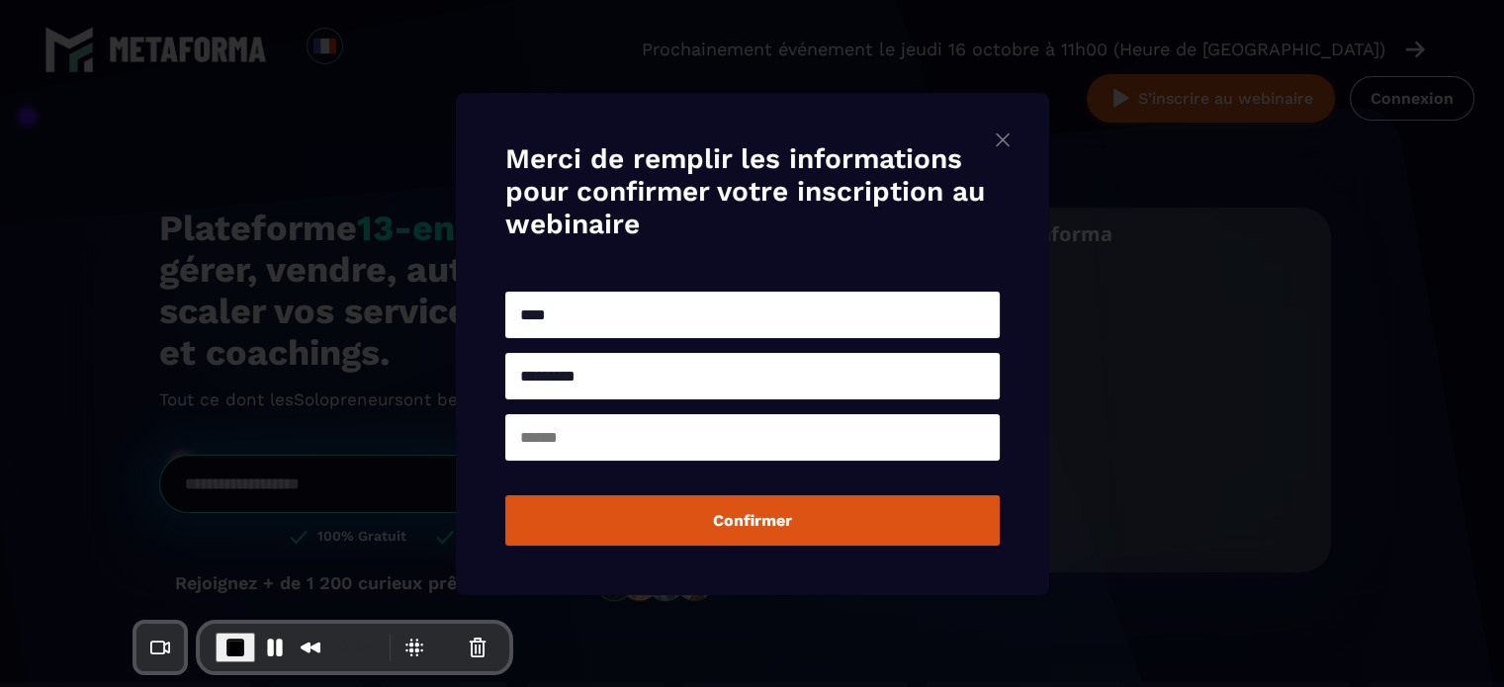
type input "*********"
click at [574, 441] on input "Modal window" at bounding box center [752, 437] width 495 height 46
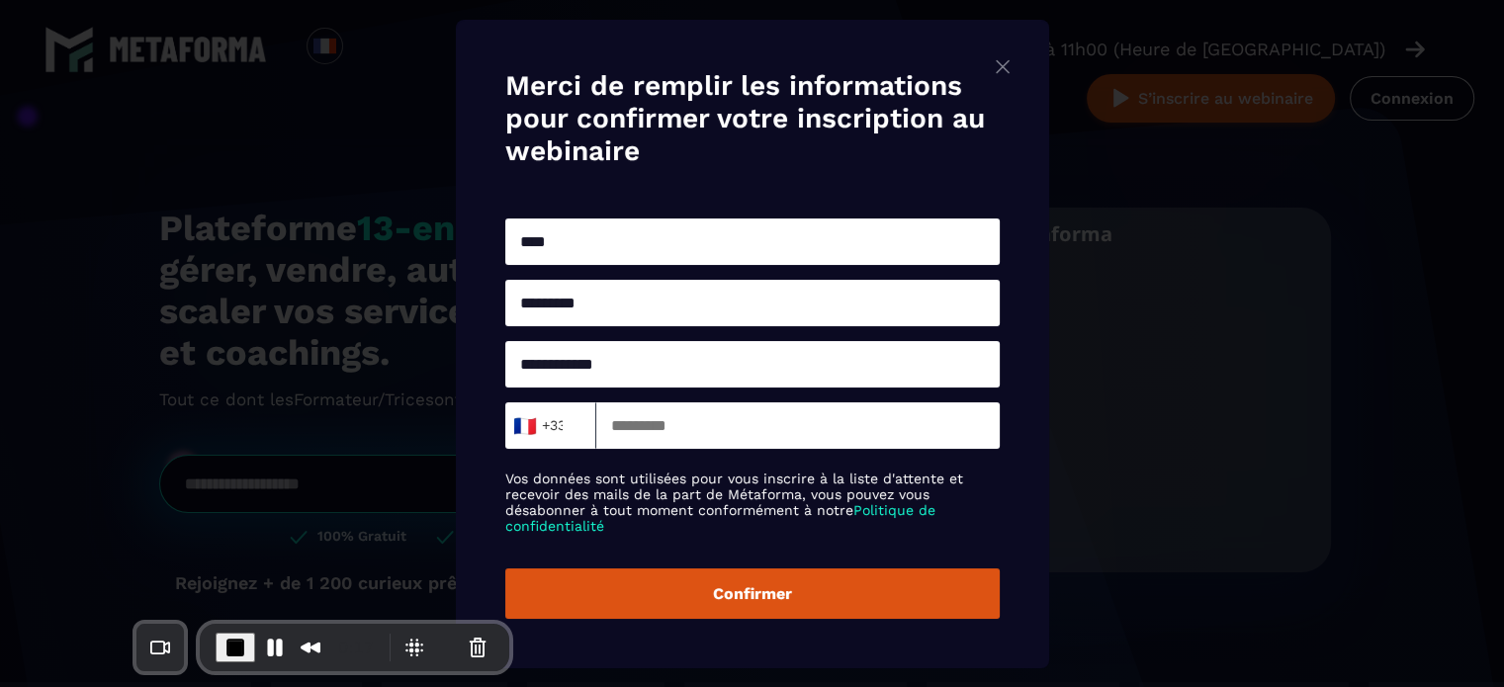
type input "**********"
click at [571, 440] on input "Search for option" at bounding box center [571, 427] width 15 height 26
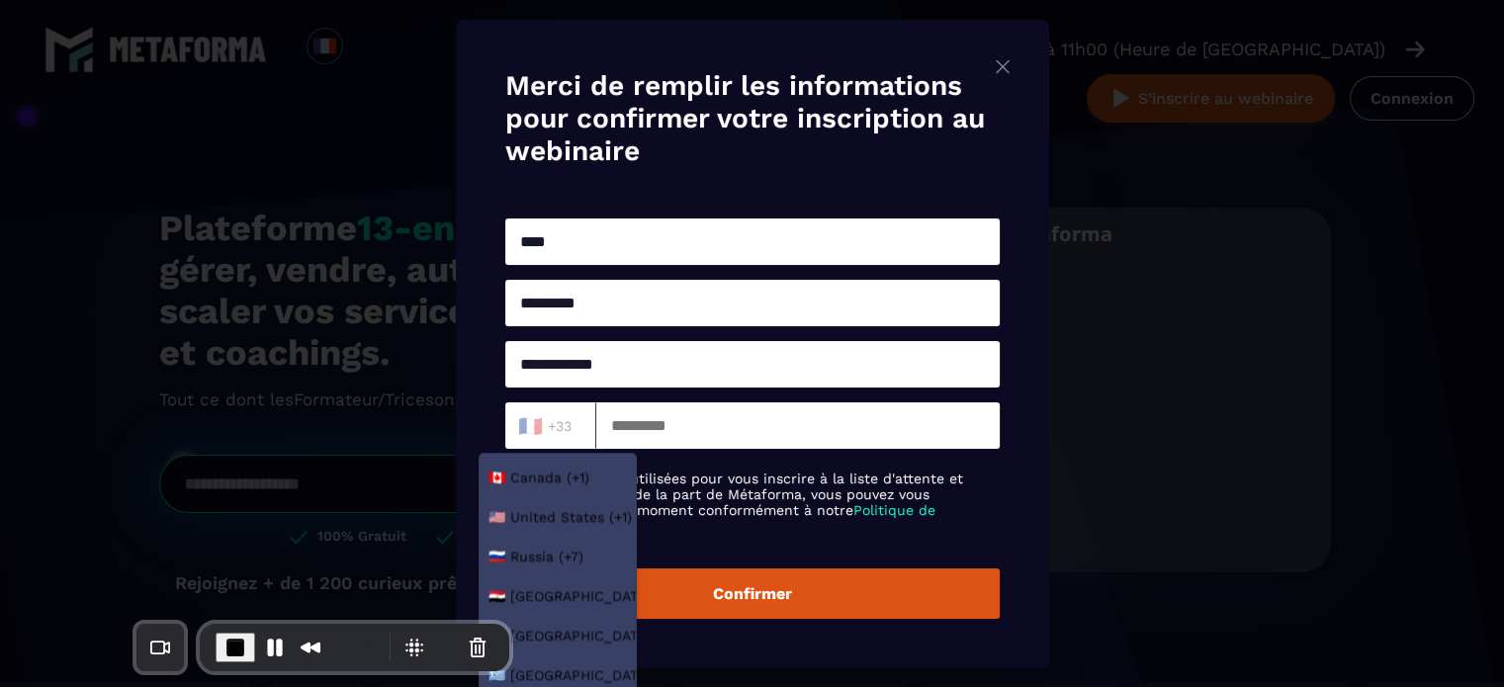
click at [537, 421] on input "Search for option" at bounding box center [545, 427] width 65 height 24
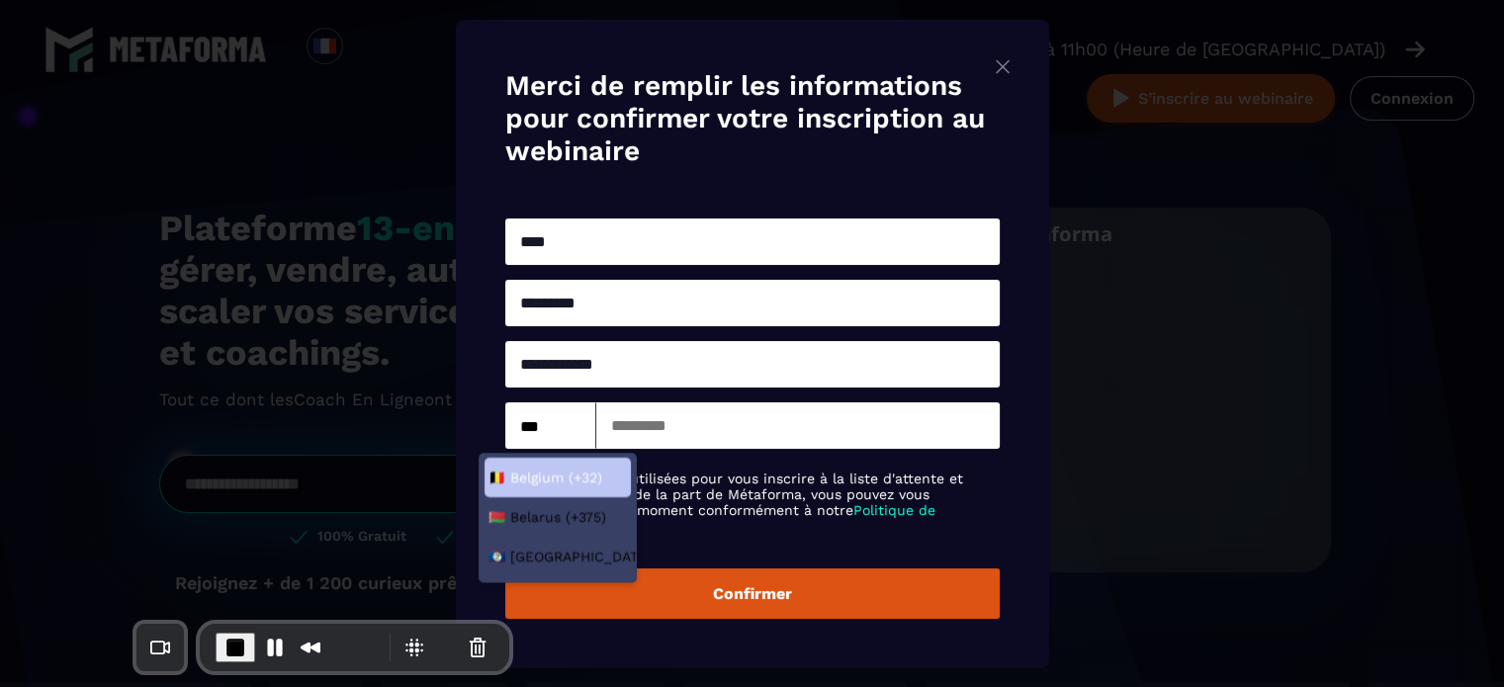
click at [562, 471] on span "Belgium (+32)" at bounding box center [556, 478] width 92 height 20
type input "***"
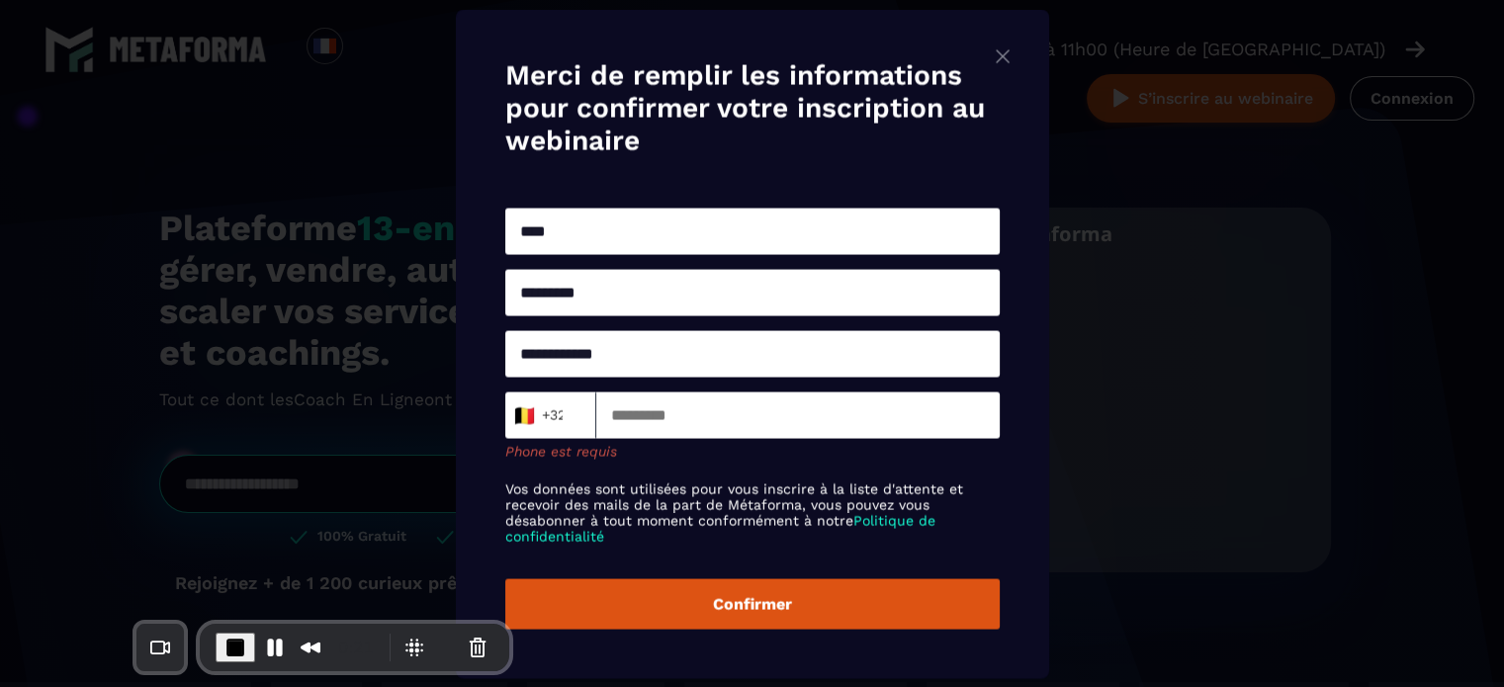
click at [697, 430] on input "Modal window" at bounding box center [798, 415] width 404 height 46
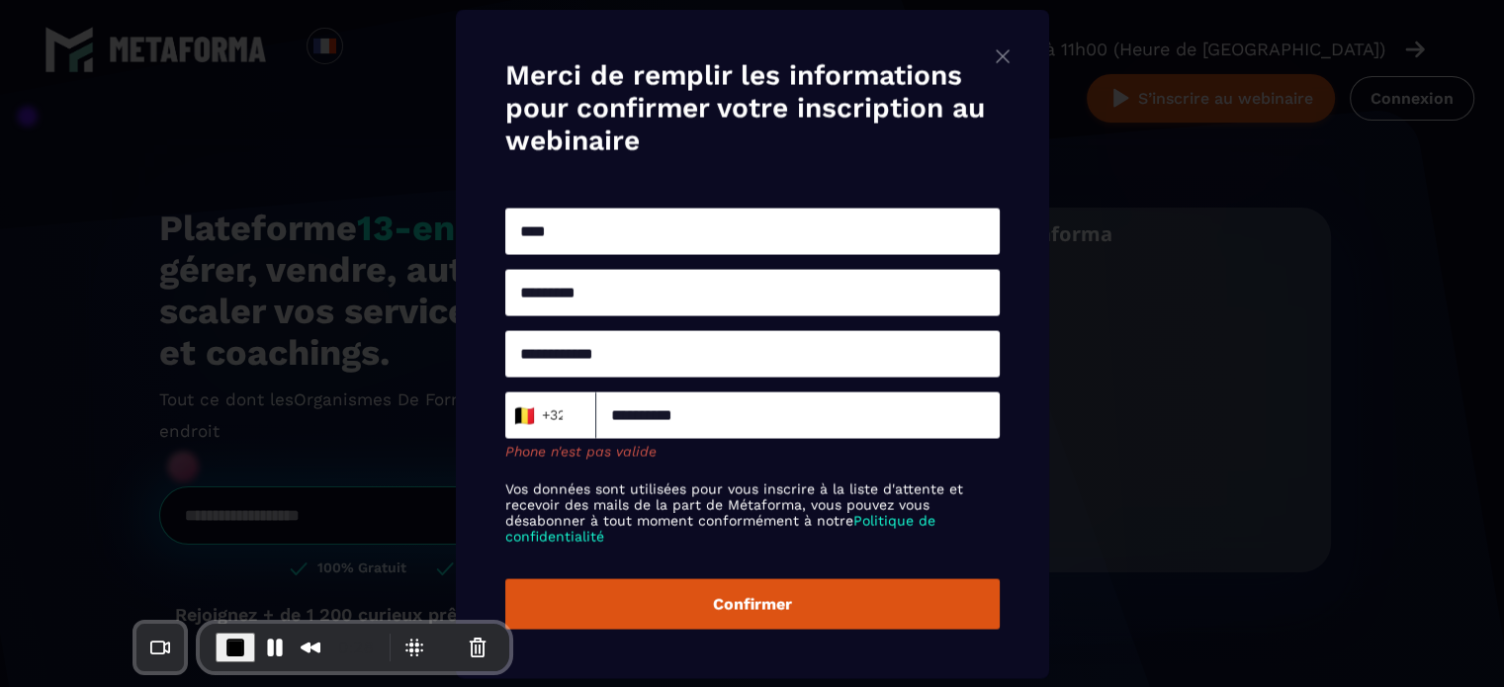
type input "**********"
click at [665, 494] on label "Vos données sont utilisées pour vous inscrire à la liste d'attente et recevoir …" at bounding box center [752, 512] width 495 height 63
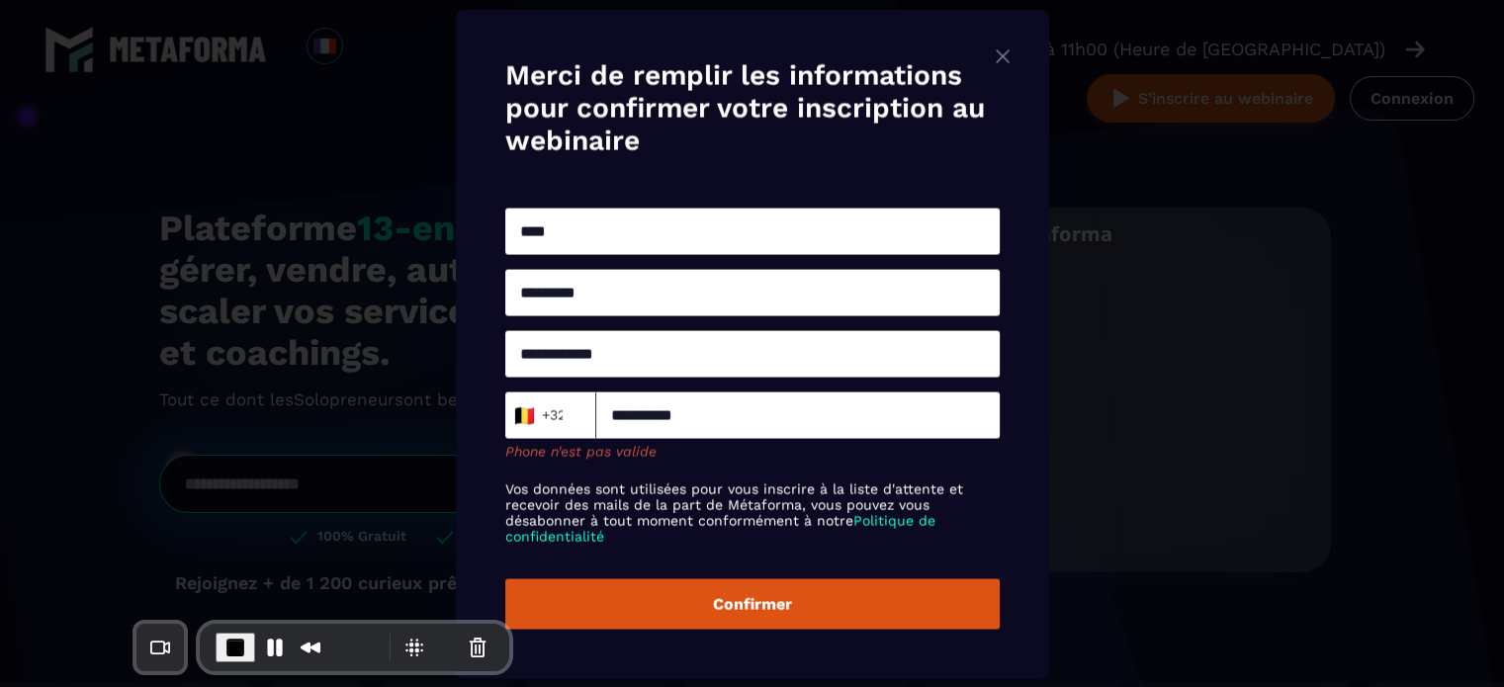
drag, startPoint x: 741, startPoint y: 422, endPoint x: 586, endPoint y: 407, distance: 156.0
click at [586, 407] on div "**********" at bounding box center [752, 415] width 495 height 46
click at [224, 648] on span "End Recording" at bounding box center [236, 648] width 24 height 24
